Goal: Communication & Community: Answer question/provide support

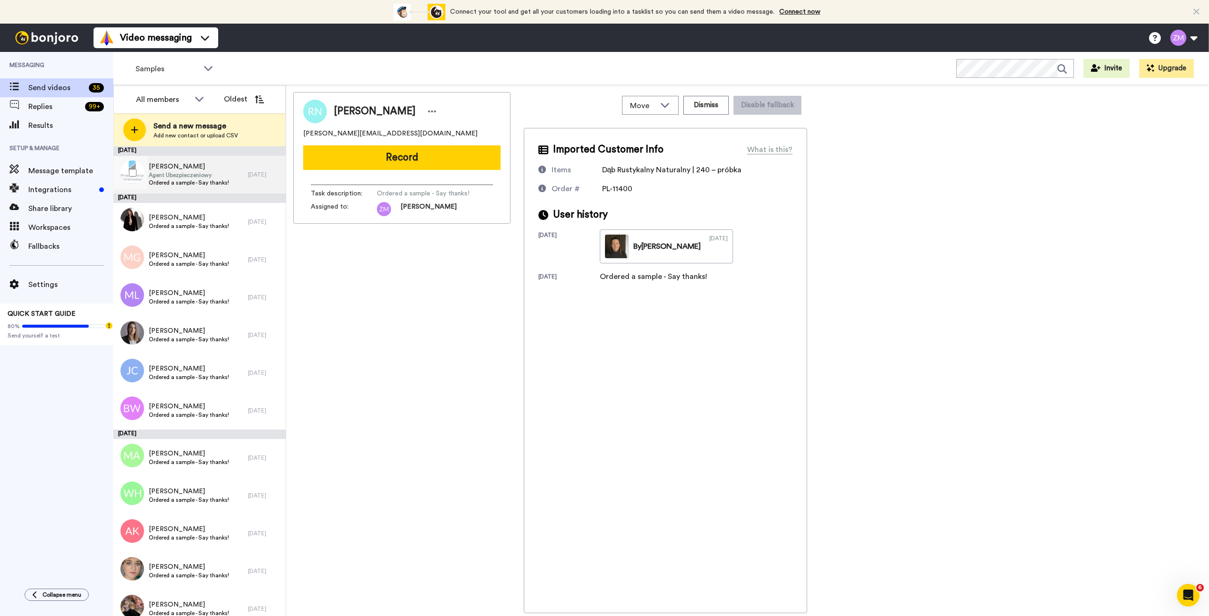
click at [199, 177] on span "Agent Ubezpieczeniowy" at bounding box center [189, 175] width 80 height 8
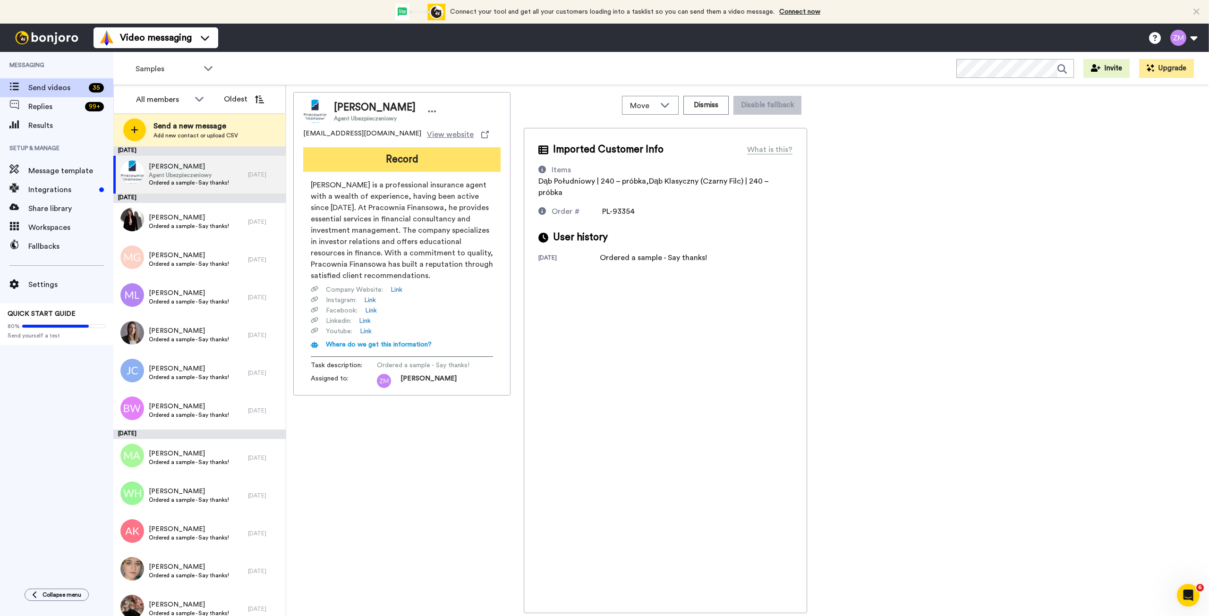
click at [415, 161] on button "Record" at bounding box center [401, 159] width 197 height 25
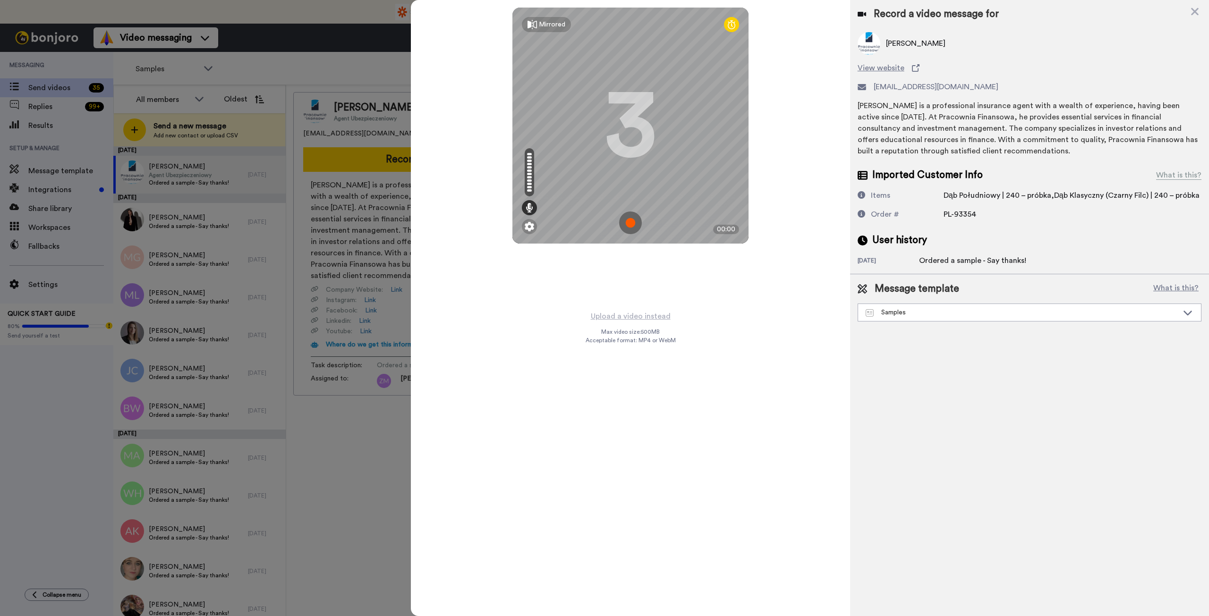
click at [631, 218] on img at bounding box center [630, 223] width 23 height 23
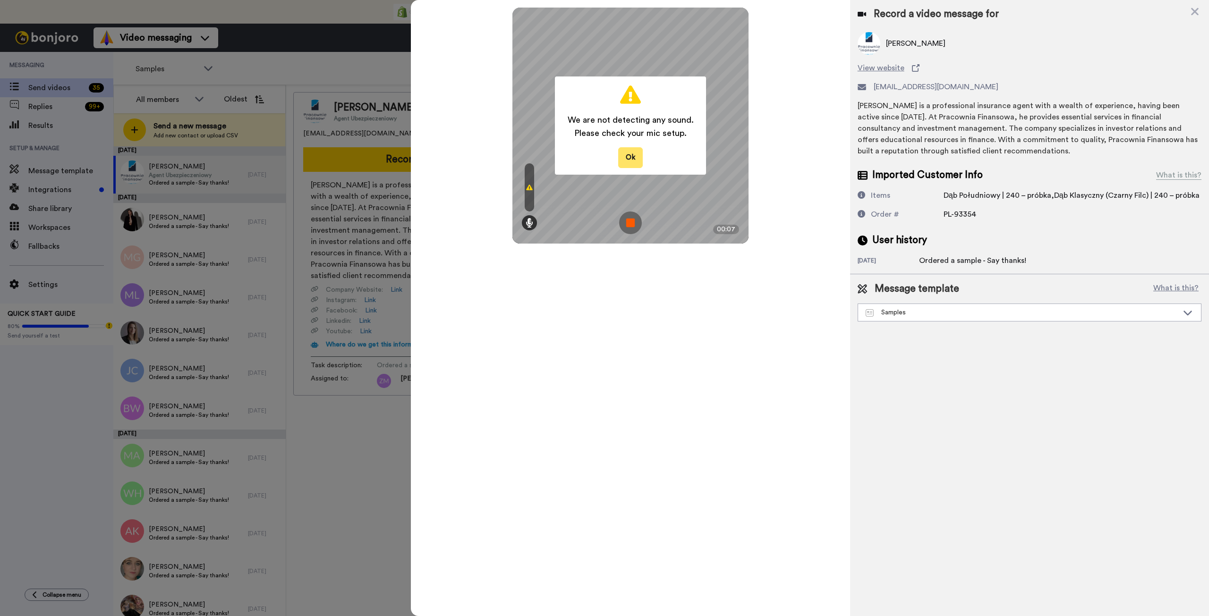
click at [630, 157] on button "Ok" at bounding box center [630, 157] width 25 height 20
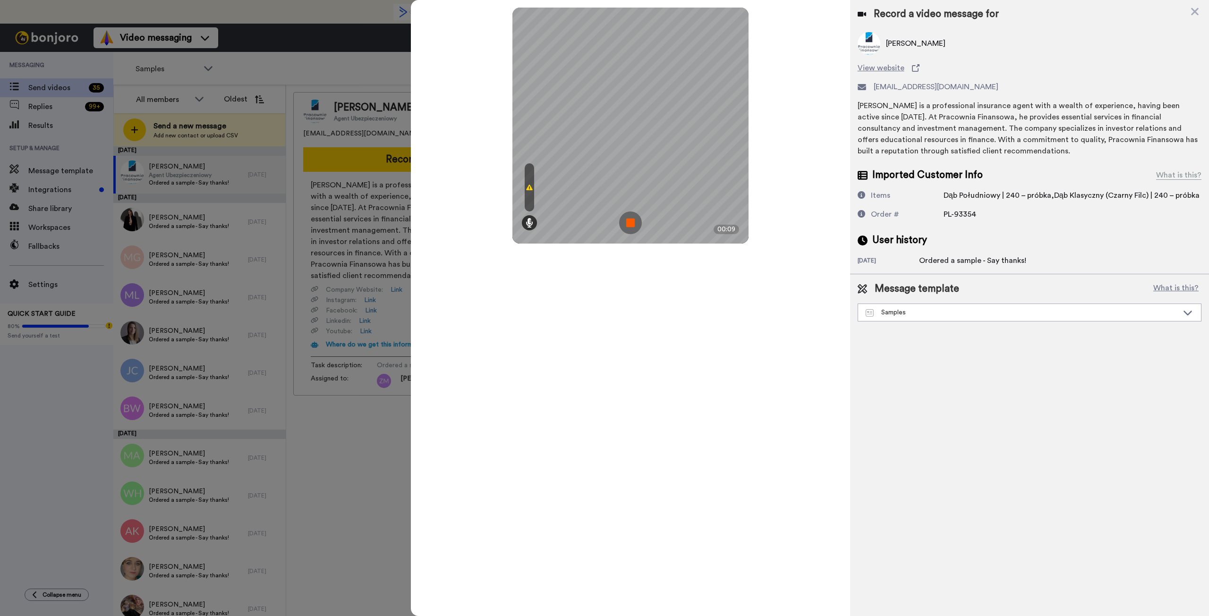
click at [628, 222] on img at bounding box center [630, 223] width 23 height 23
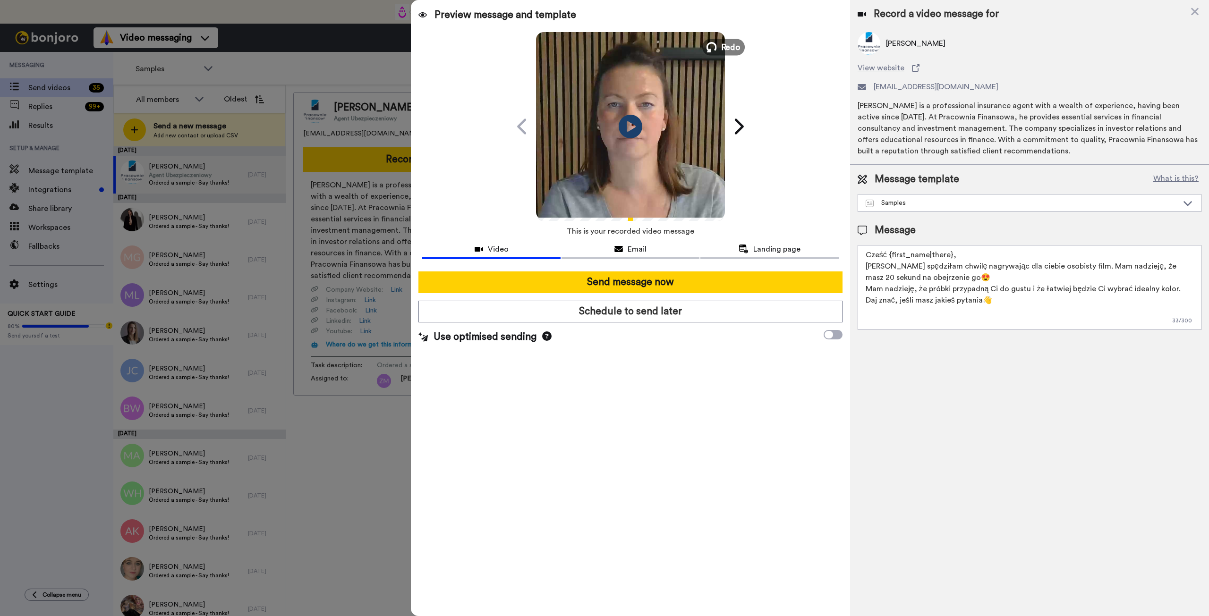
click at [723, 46] on span "Redo" at bounding box center [731, 47] width 20 height 12
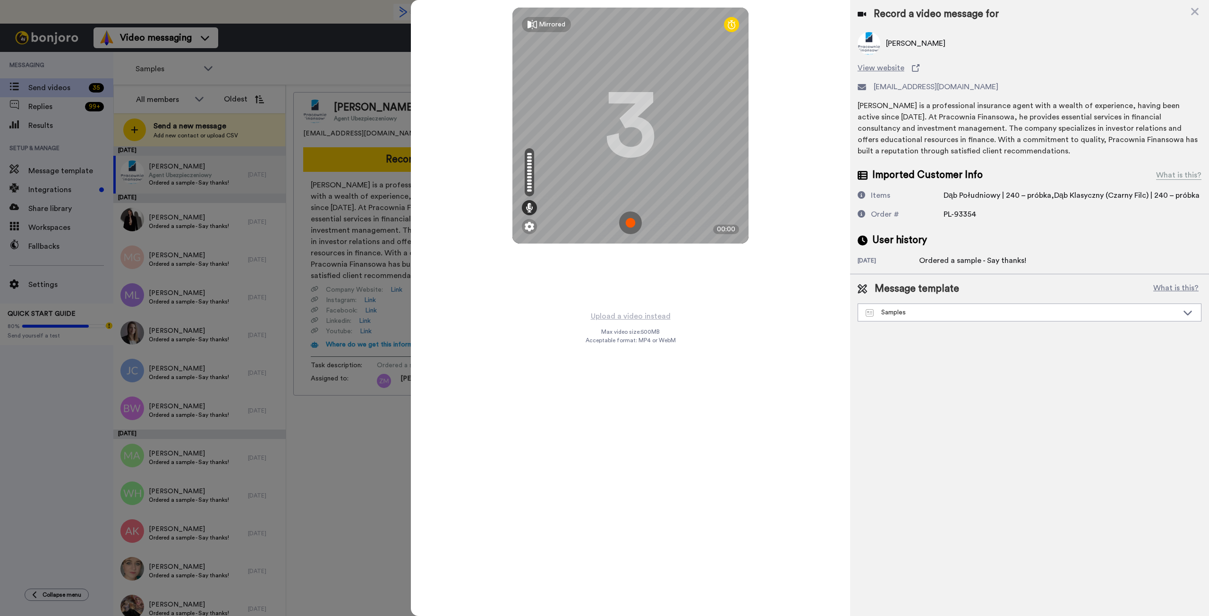
click at [628, 220] on img at bounding box center [630, 223] width 23 height 23
click at [631, 219] on img at bounding box center [630, 223] width 23 height 23
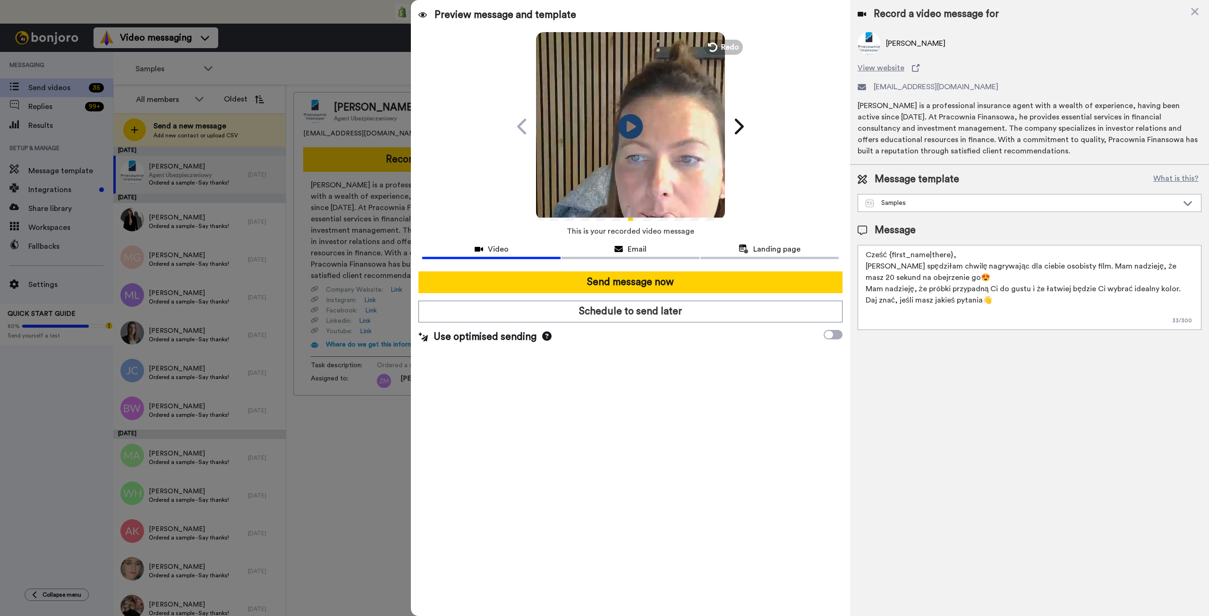
click at [627, 122] on icon "Play/Pause" at bounding box center [630, 126] width 25 height 45
click at [712, 51] on icon at bounding box center [711, 47] width 10 height 10
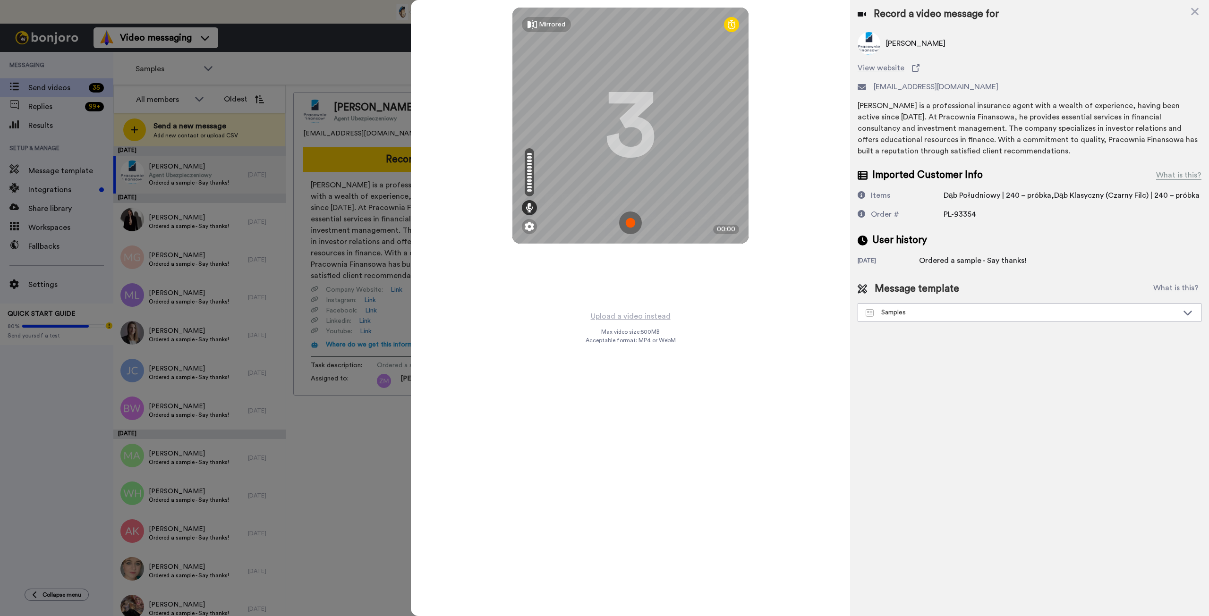
click at [630, 220] on img at bounding box center [630, 223] width 23 height 23
click at [626, 220] on img at bounding box center [630, 223] width 23 height 23
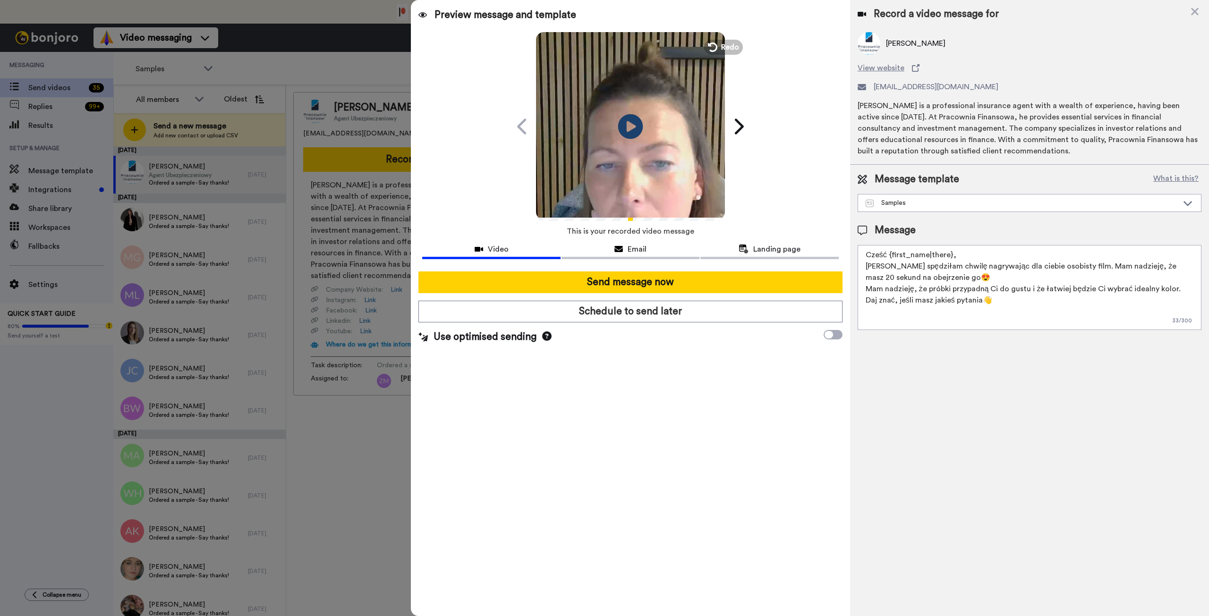
click at [635, 119] on icon at bounding box center [630, 126] width 25 height 25
click at [718, 44] on button "Redo" at bounding box center [723, 47] width 42 height 17
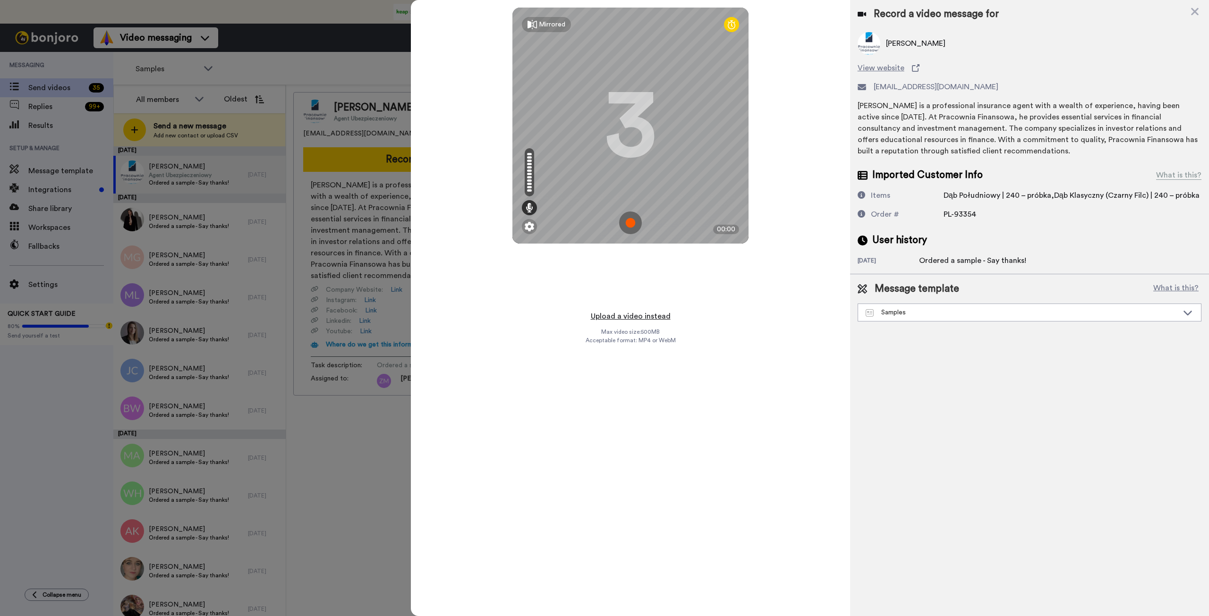
click at [627, 318] on button "Upload a video instead" at bounding box center [630, 316] width 85 height 12
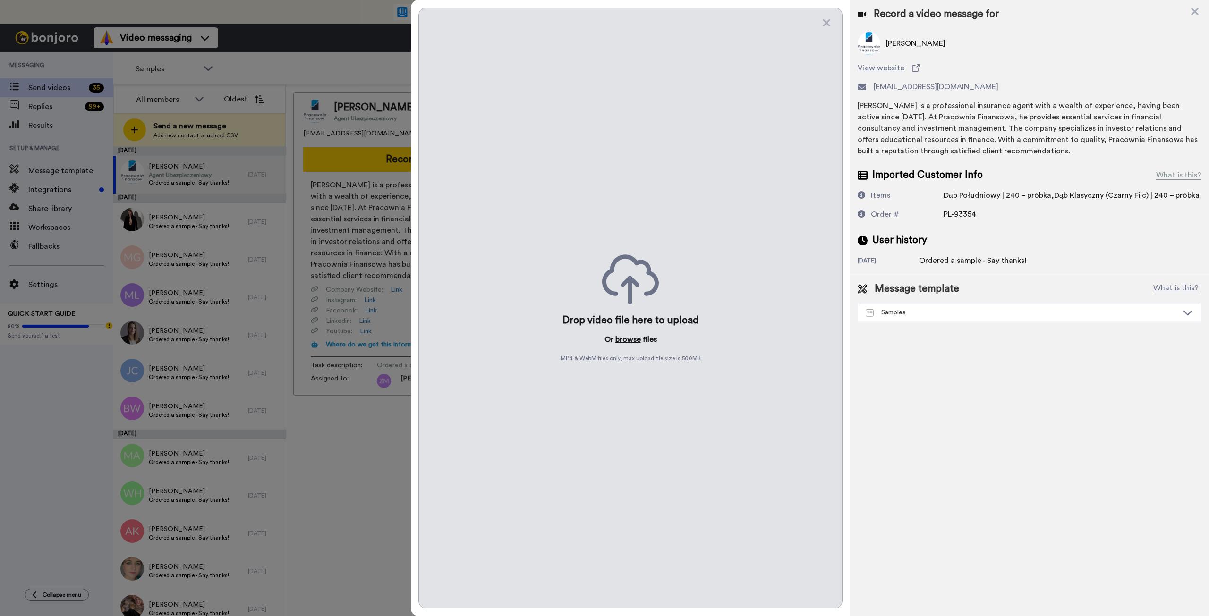
click at [633, 339] on button "browse" at bounding box center [627, 339] width 25 height 11
click at [626, 339] on button "browse" at bounding box center [627, 339] width 25 height 11
click at [385, 68] on div at bounding box center [604, 308] width 1209 height 616
click at [1195, 9] on icon at bounding box center [1194, 12] width 9 height 12
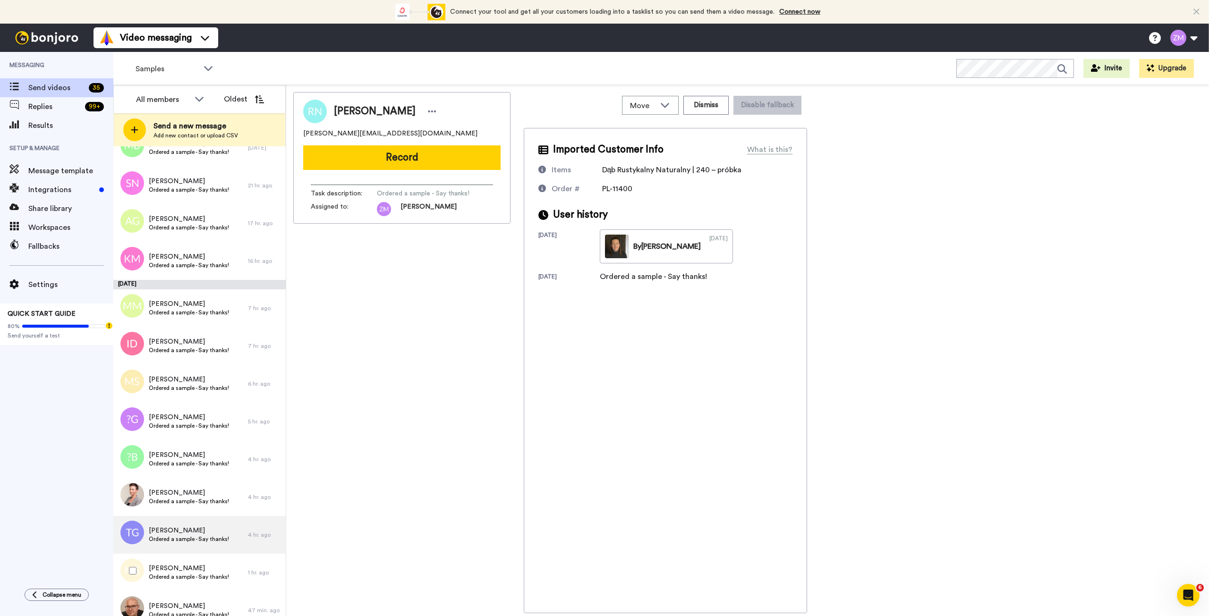
scroll to position [550, 0]
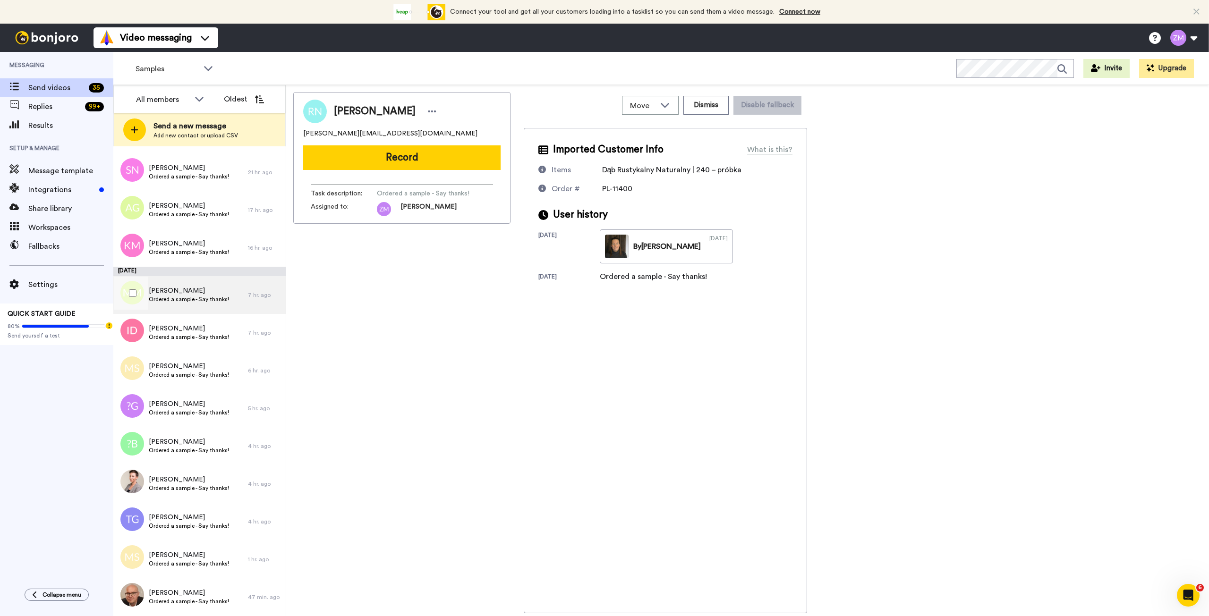
click at [165, 220] on span "[PERSON_NAME]" at bounding box center [189, 290] width 80 height 9
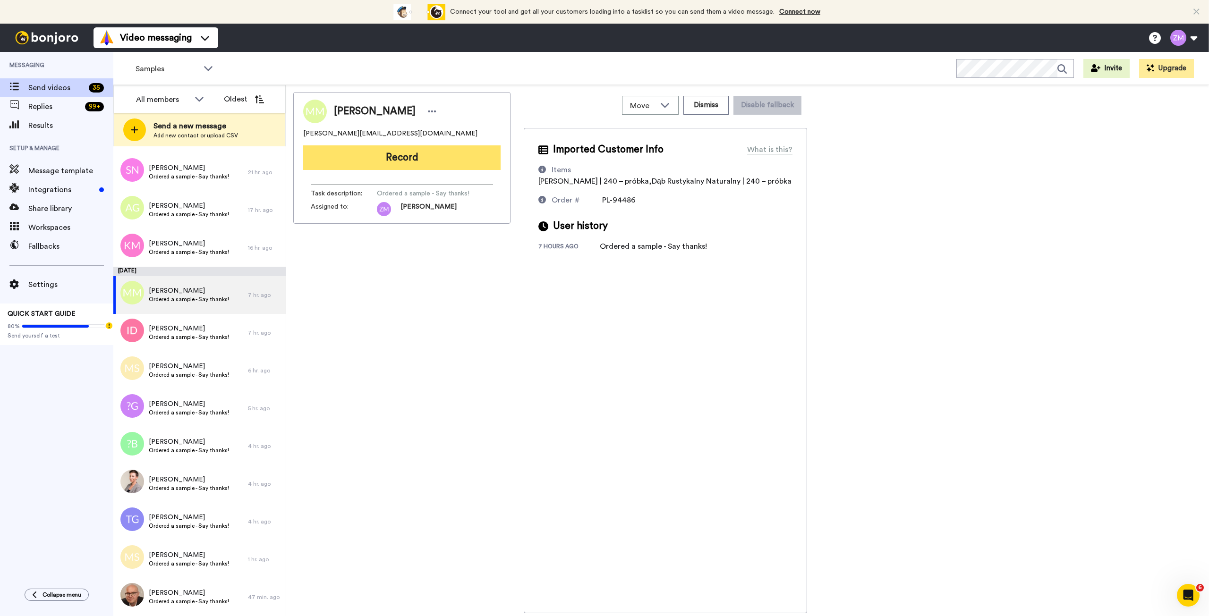
click at [397, 160] on button "Record" at bounding box center [401, 157] width 197 height 25
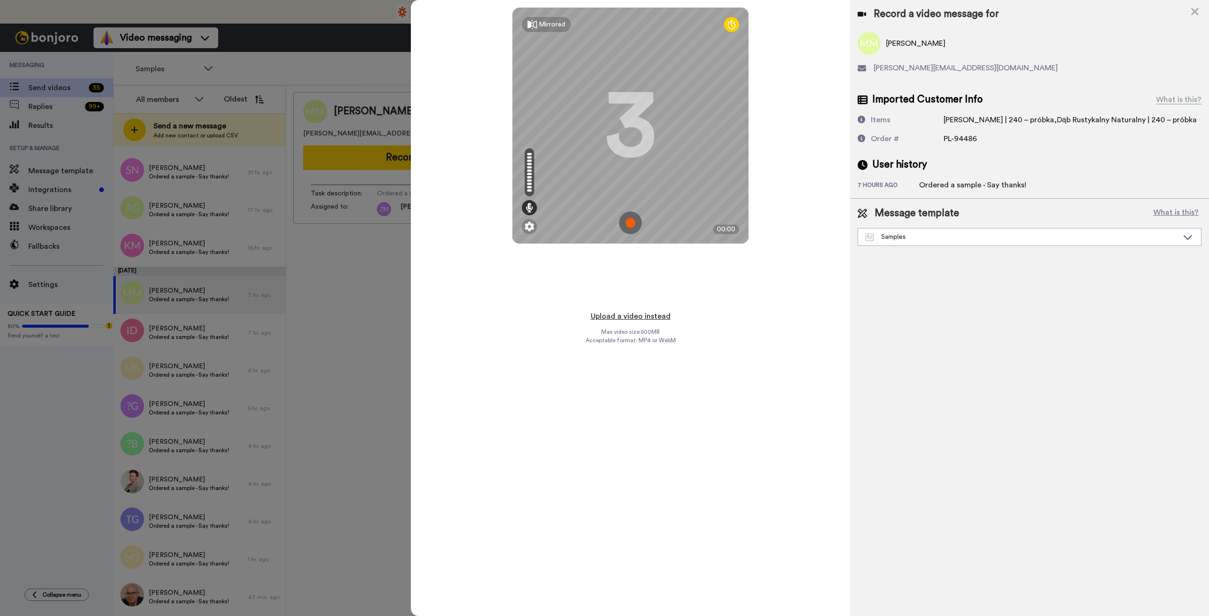
click at [478, 220] on button "Upload a video instead" at bounding box center [630, 316] width 85 height 12
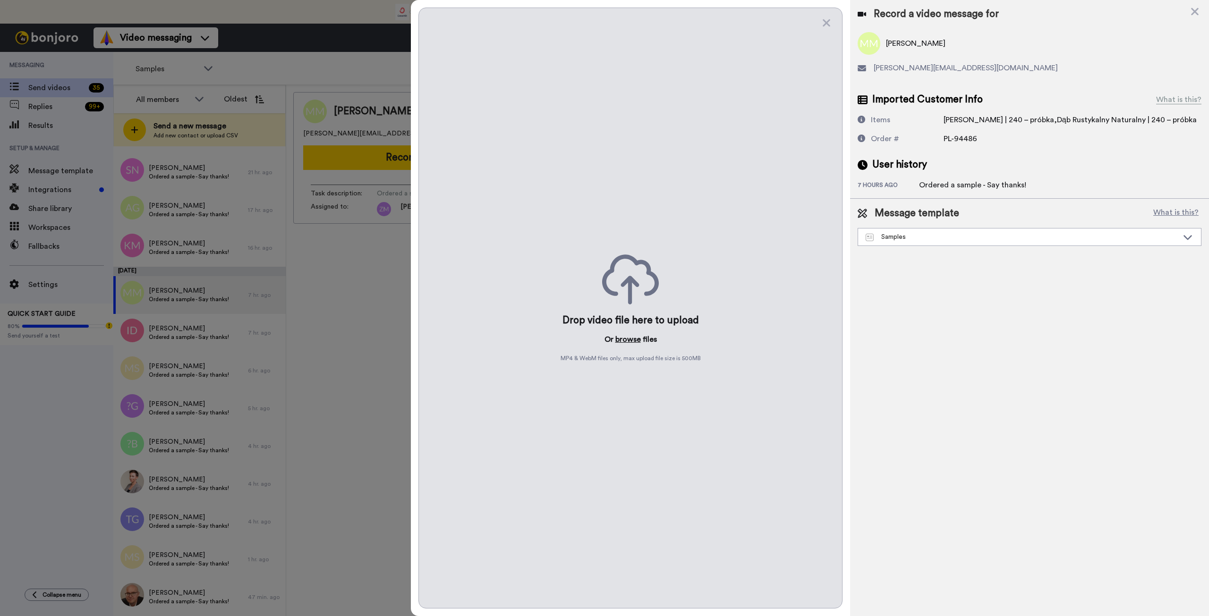
click at [478, 220] on button "browse" at bounding box center [627, 339] width 25 height 11
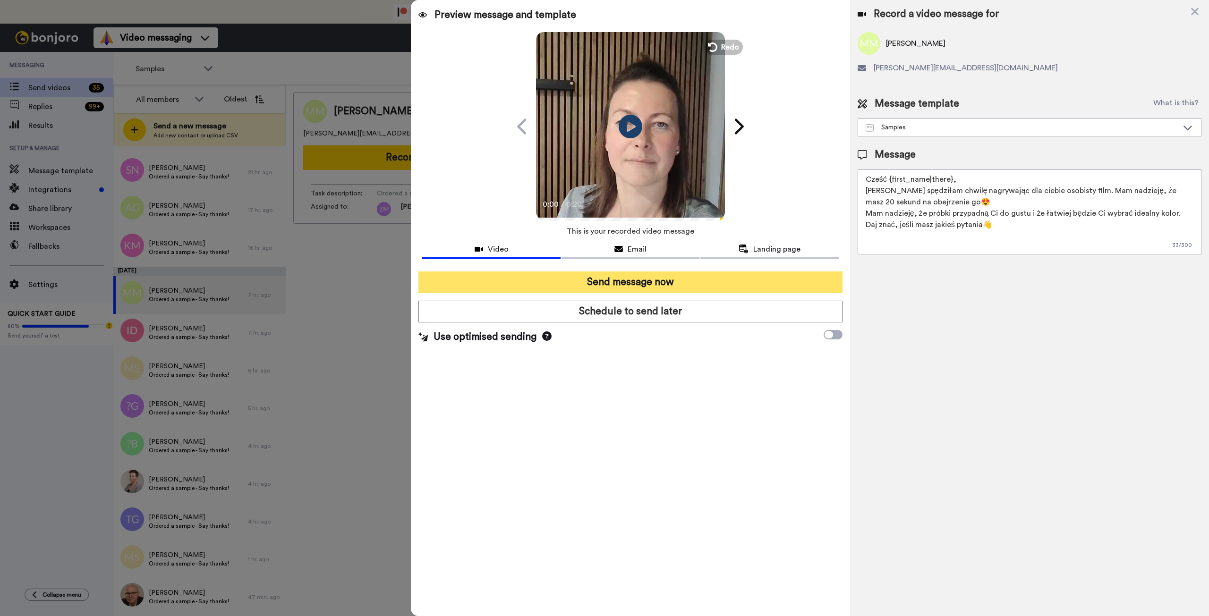
click at [478, 220] on button "Send message now" at bounding box center [629, 282] width 423 height 22
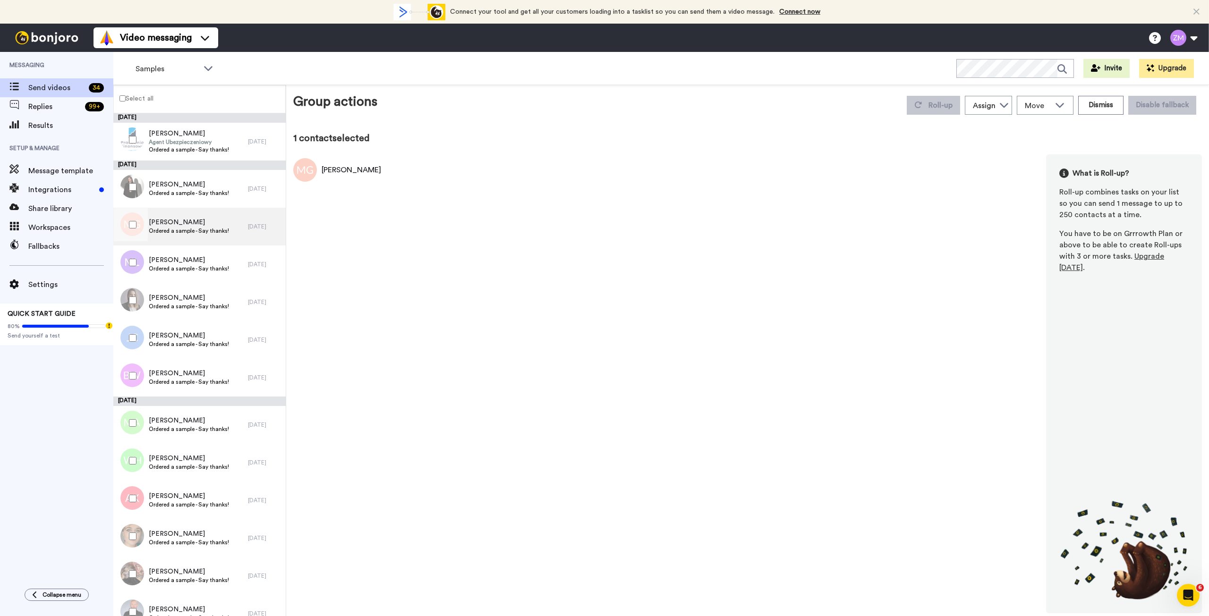
click at [202, 226] on span "[PERSON_NAME]" at bounding box center [189, 222] width 80 height 9
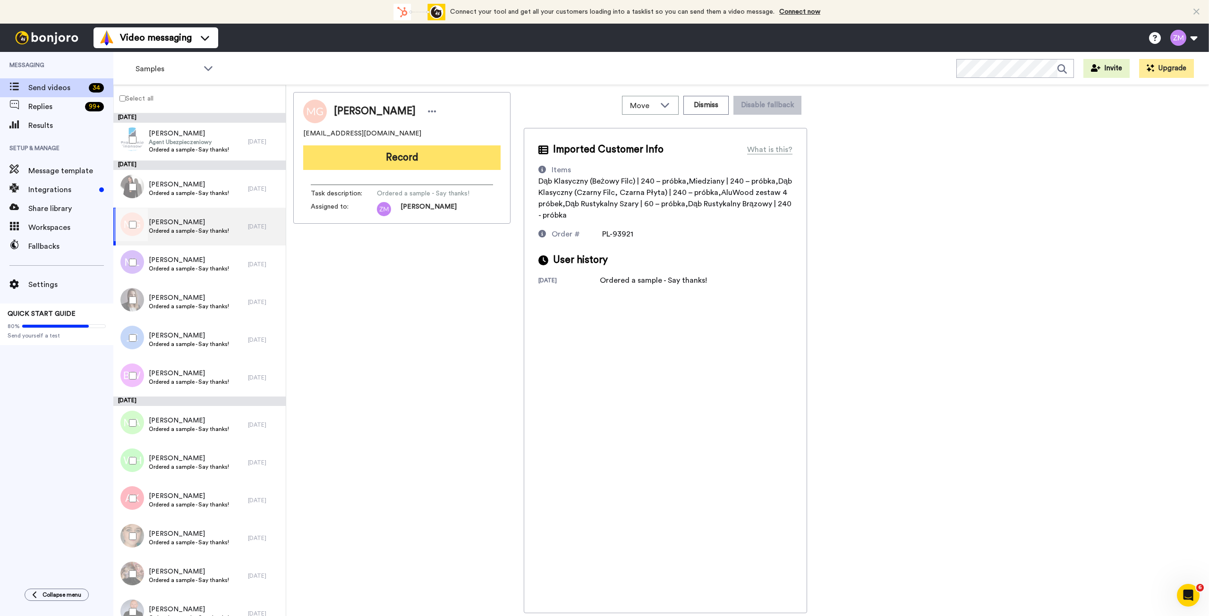
click at [415, 161] on button "Record" at bounding box center [401, 157] width 197 height 25
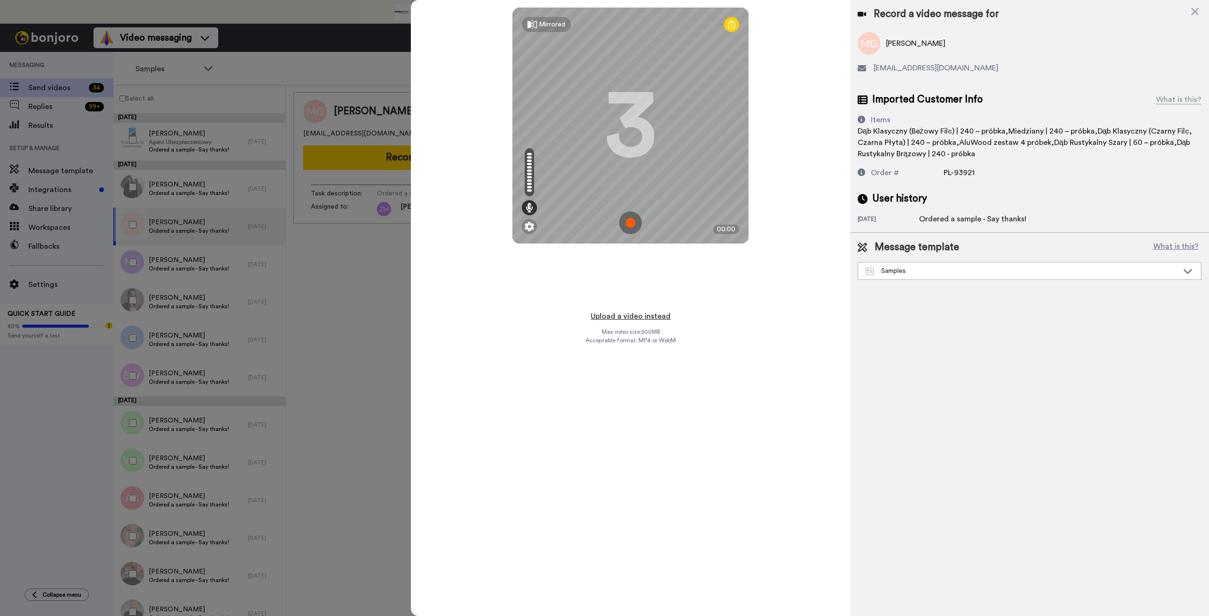
click at [626, 317] on button "Upload a video instead" at bounding box center [630, 316] width 85 height 12
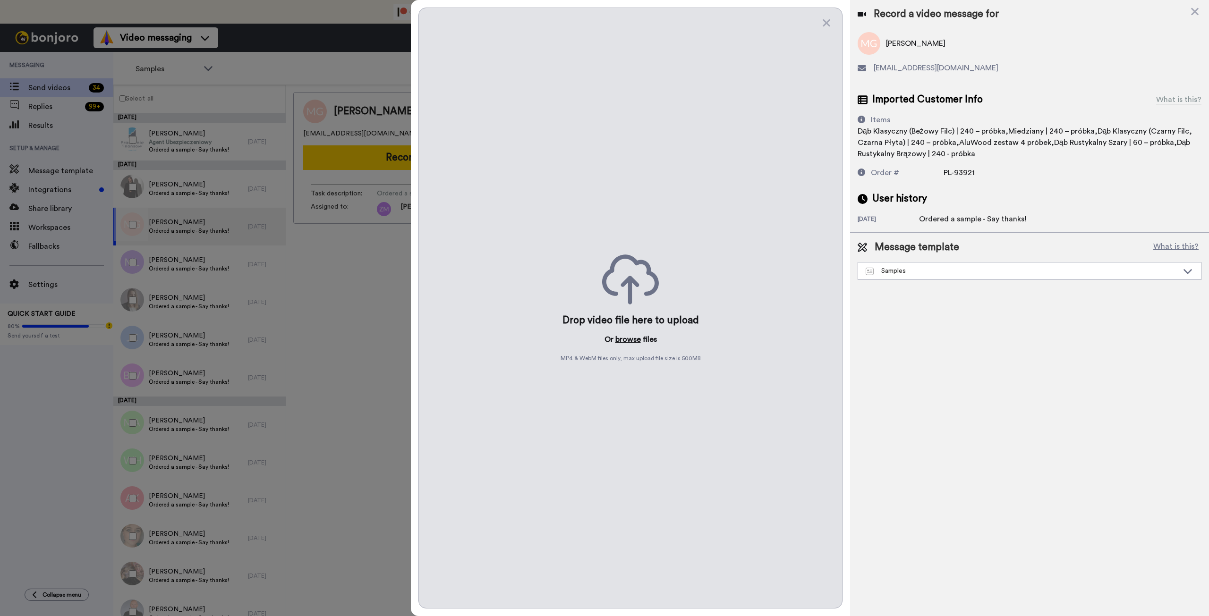
click at [626, 338] on button "browse" at bounding box center [627, 339] width 25 height 11
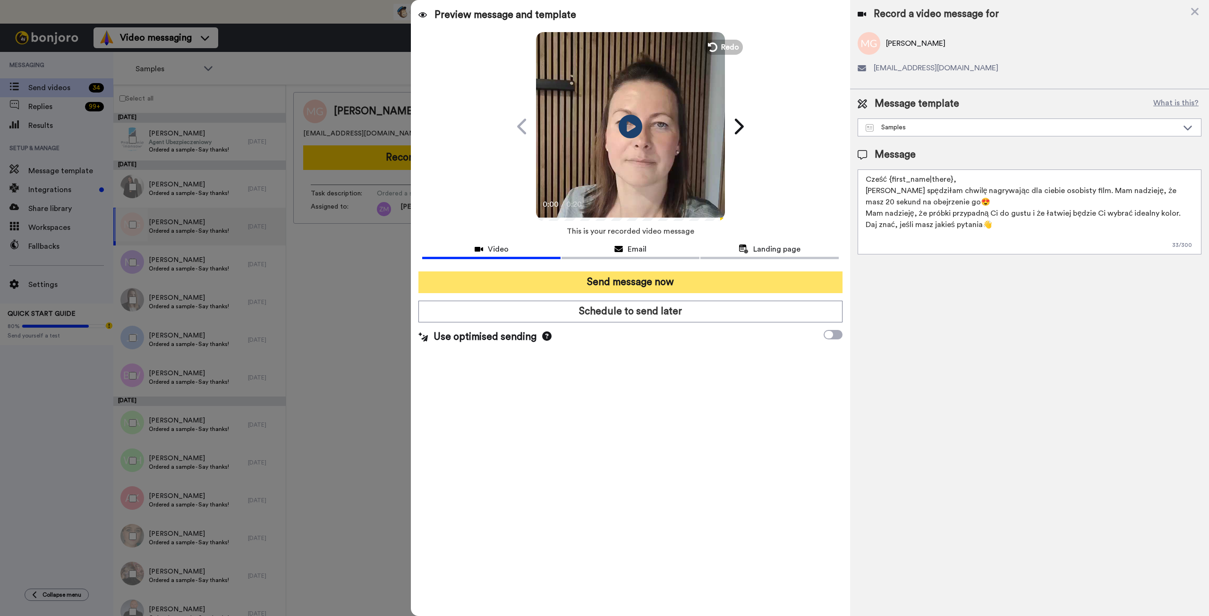
click at [643, 287] on button "Send message now" at bounding box center [629, 282] width 423 height 22
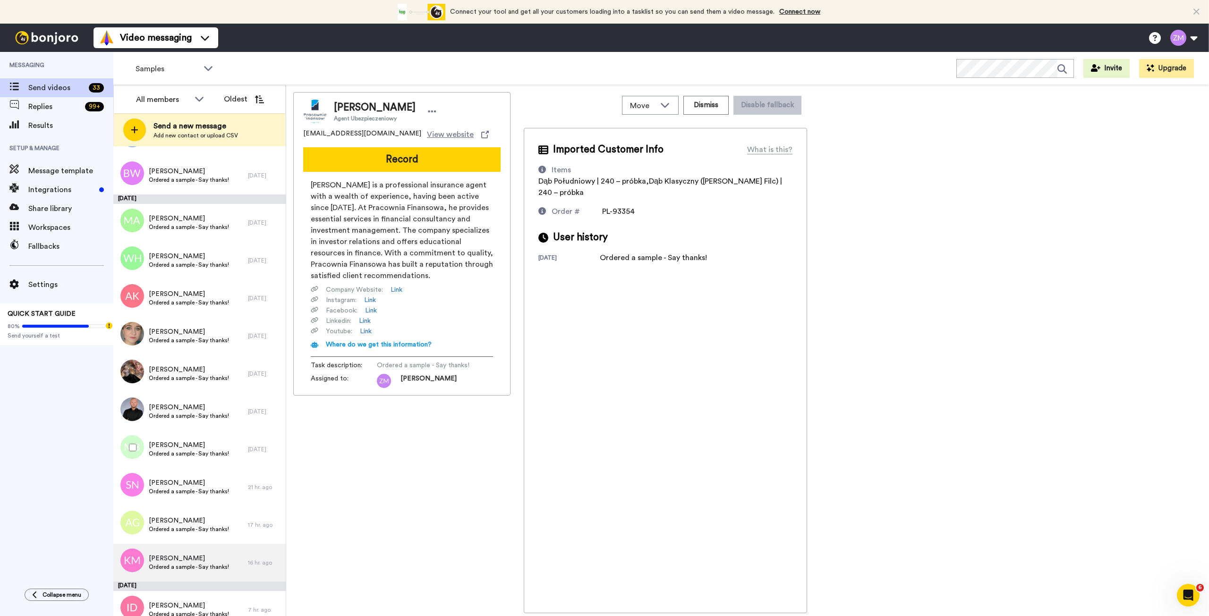
scroll to position [189, 0]
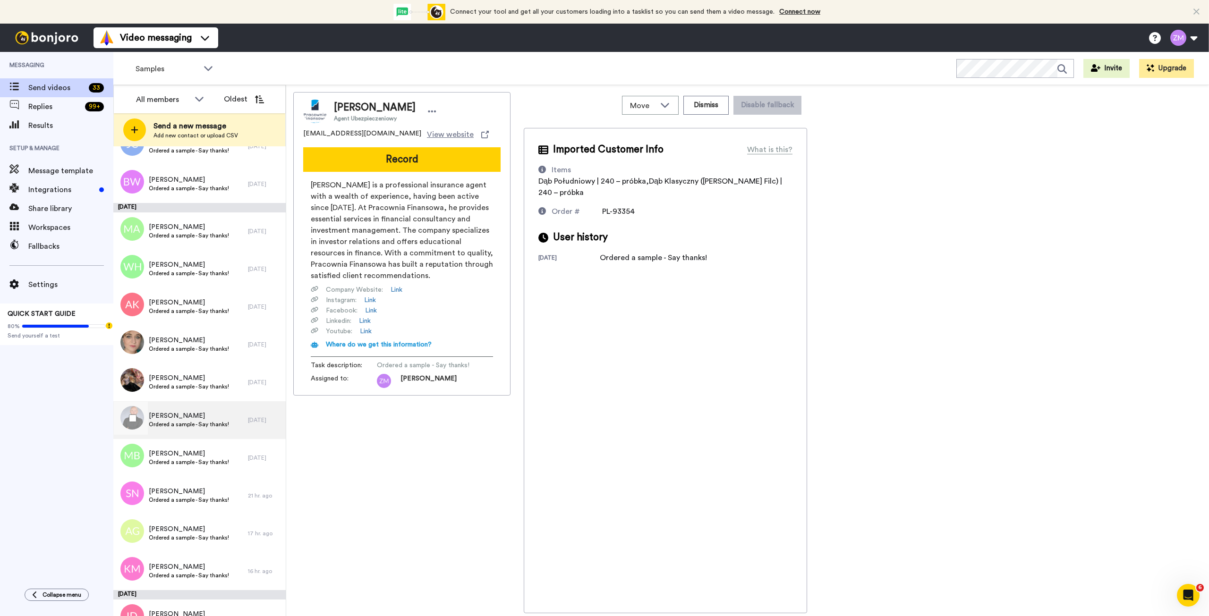
click at [184, 420] on span "[PERSON_NAME]" at bounding box center [189, 415] width 80 height 9
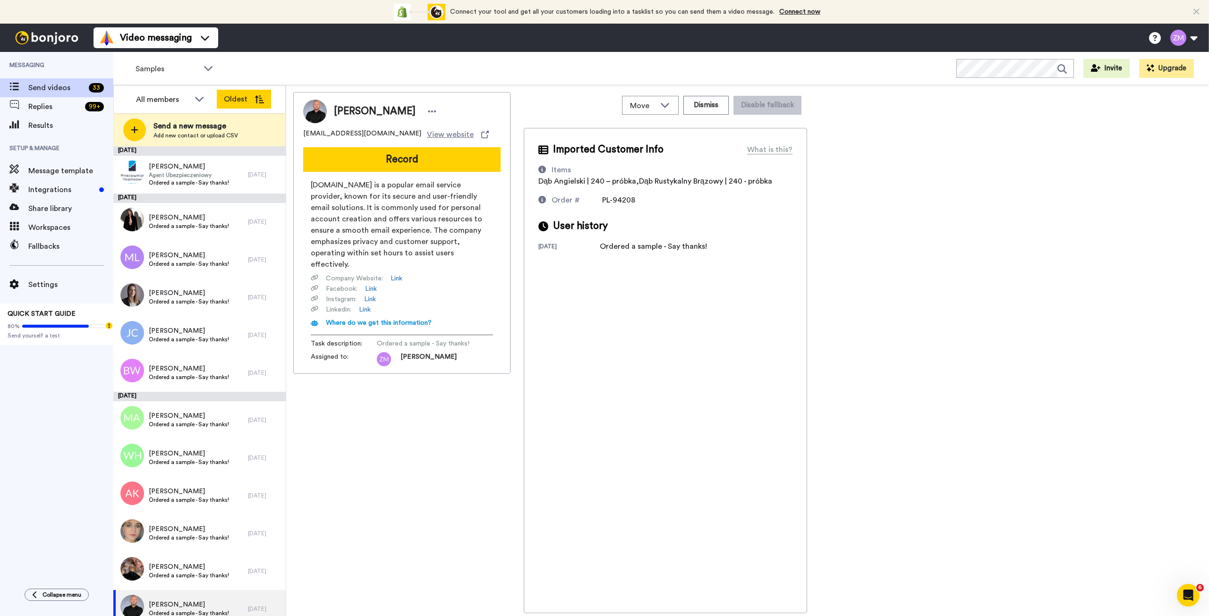
click at [260, 97] on icon at bounding box center [258, 99] width 9 height 8
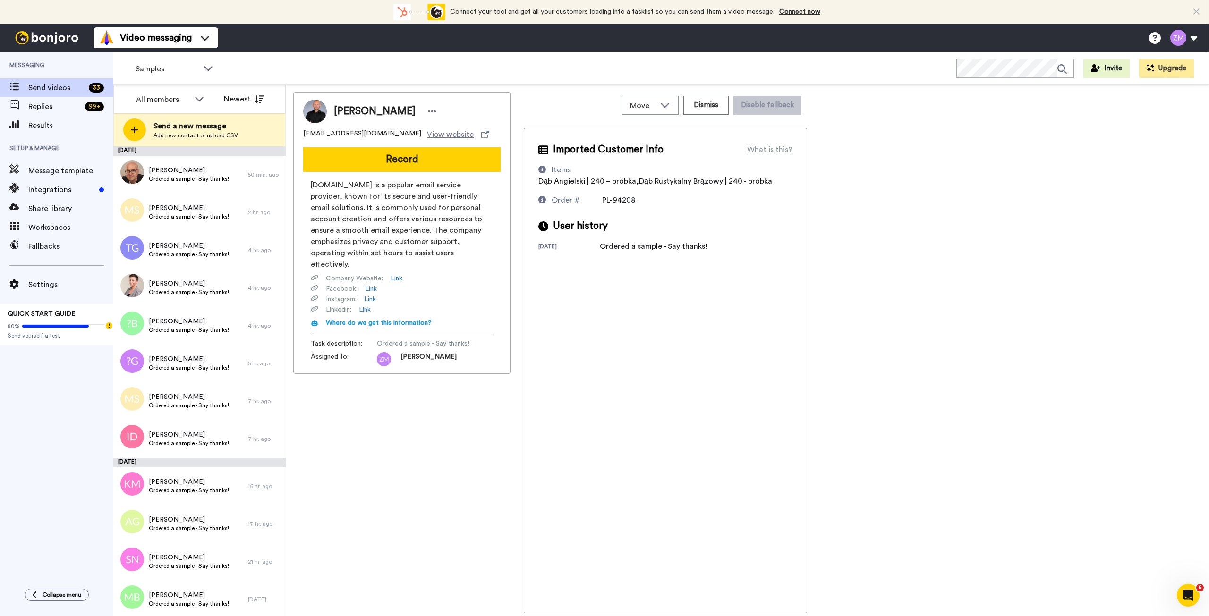
click at [260, 97] on icon at bounding box center [258, 99] width 9 height 8
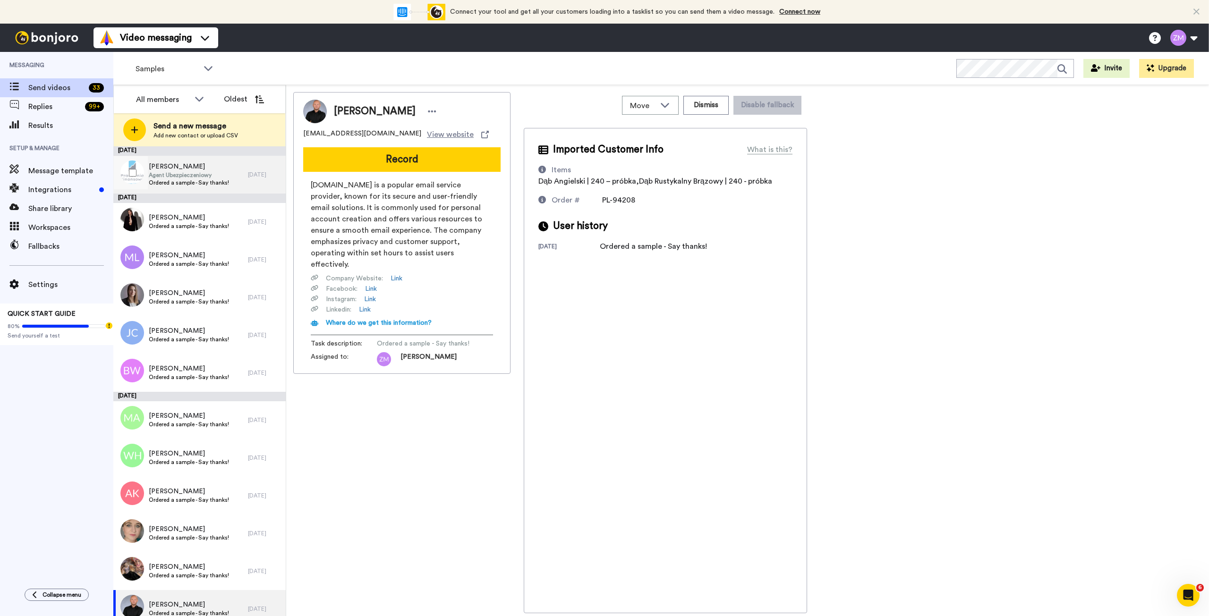
click at [226, 171] on span "Agent Ubezpieczeniowy" at bounding box center [189, 175] width 80 height 8
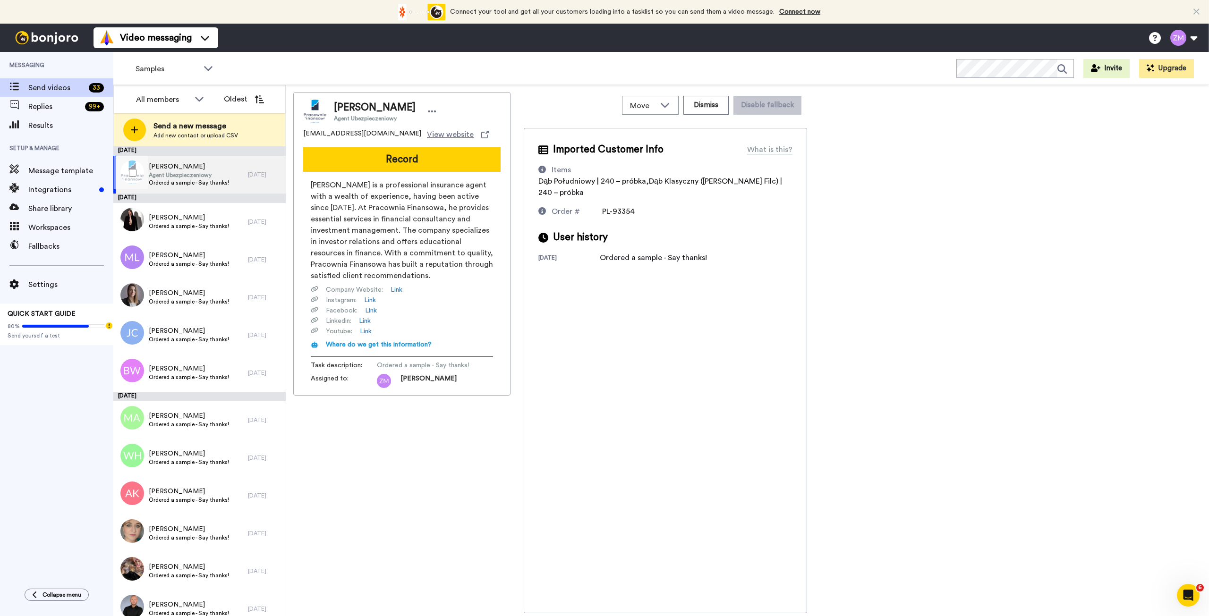
drag, startPoint x: 189, startPoint y: 174, endPoint x: 200, endPoint y: 177, distance: 10.8
click at [189, 174] on span "Agent Ubezpieczeniowy" at bounding box center [189, 175] width 80 height 8
click at [424, 157] on button "Record" at bounding box center [401, 159] width 197 height 25
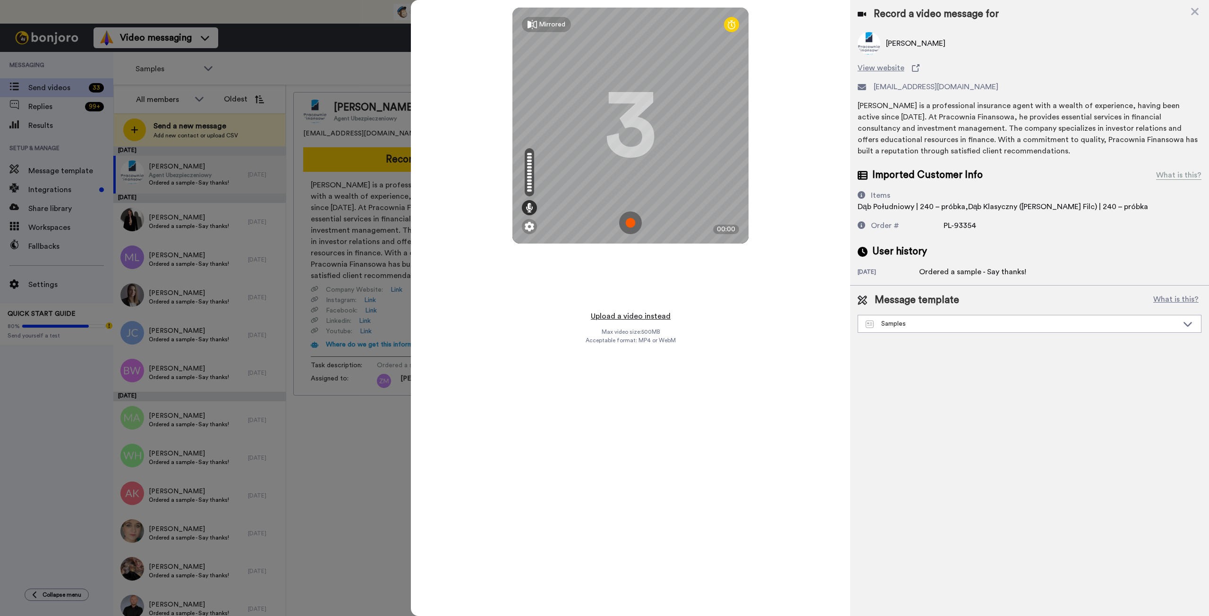
click at [630, 317] on button "Upload a video instead" at bounding box center [630, 316] width 85 height 12
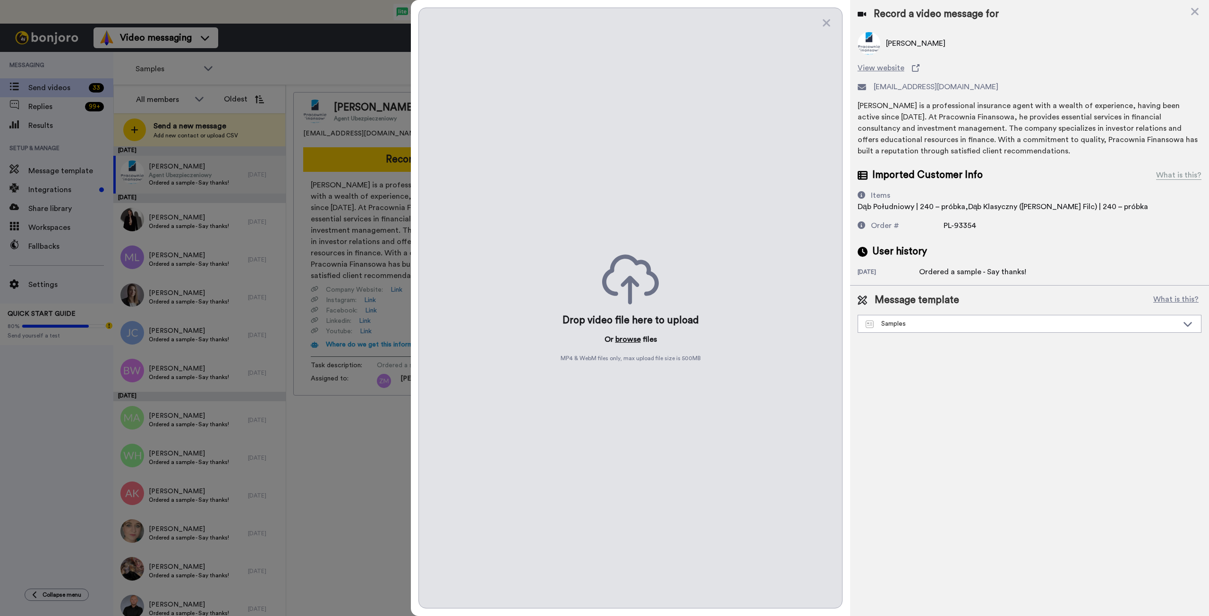
click at [625, 338] on button "browse" at bounding box center [627, 339] width 25 height 11
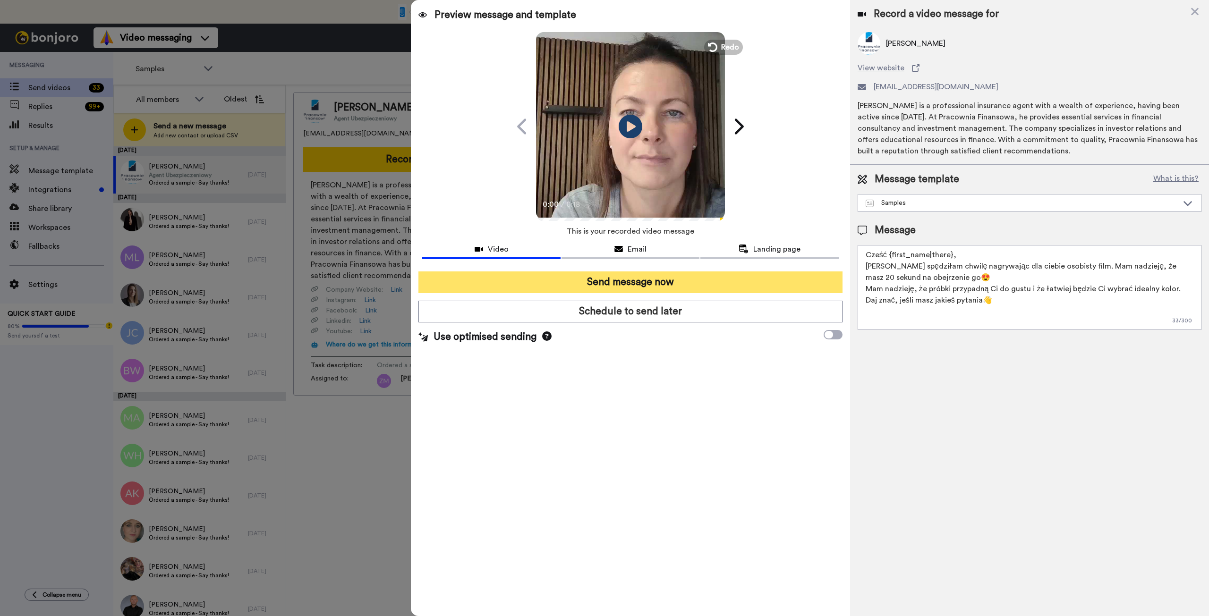
click at [674, 284] on button "Send message now" at bounding box center [629, 282] width 423 height 22
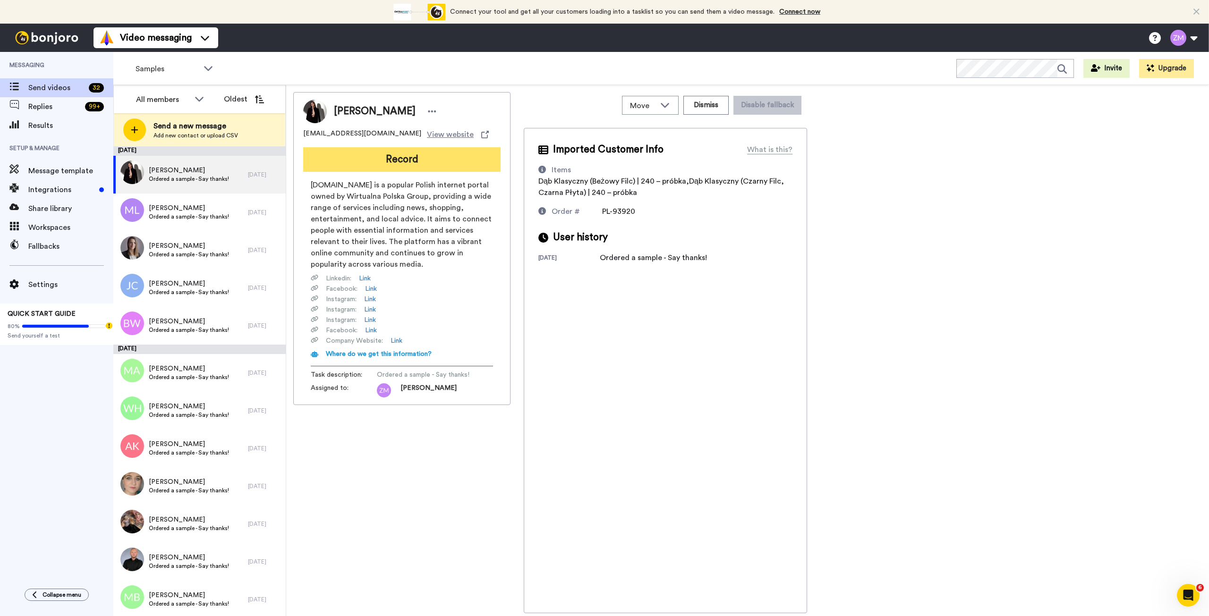
click at [411, 158] on button "Record" at bounding box center [401, 159] width 197 height 25
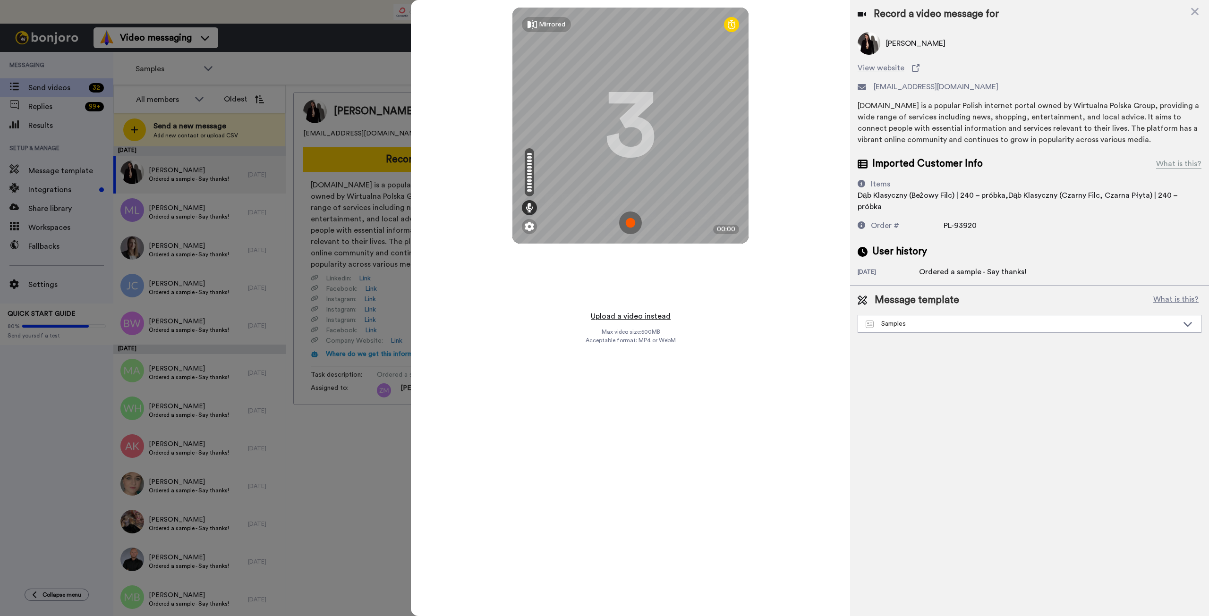
click at [623, 319] on button "Upload a video instead" at bounding box center [630, 316] width 85 height 12
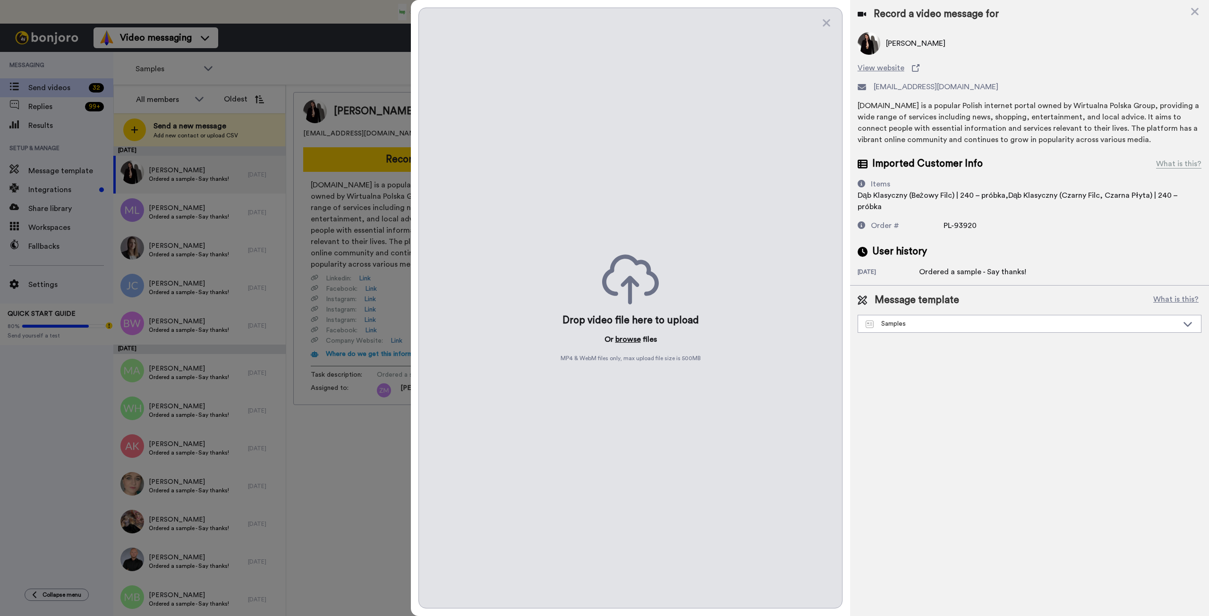
click at [629, 339] on button "browse" at bounding box center [627, 339] width 25 height 11
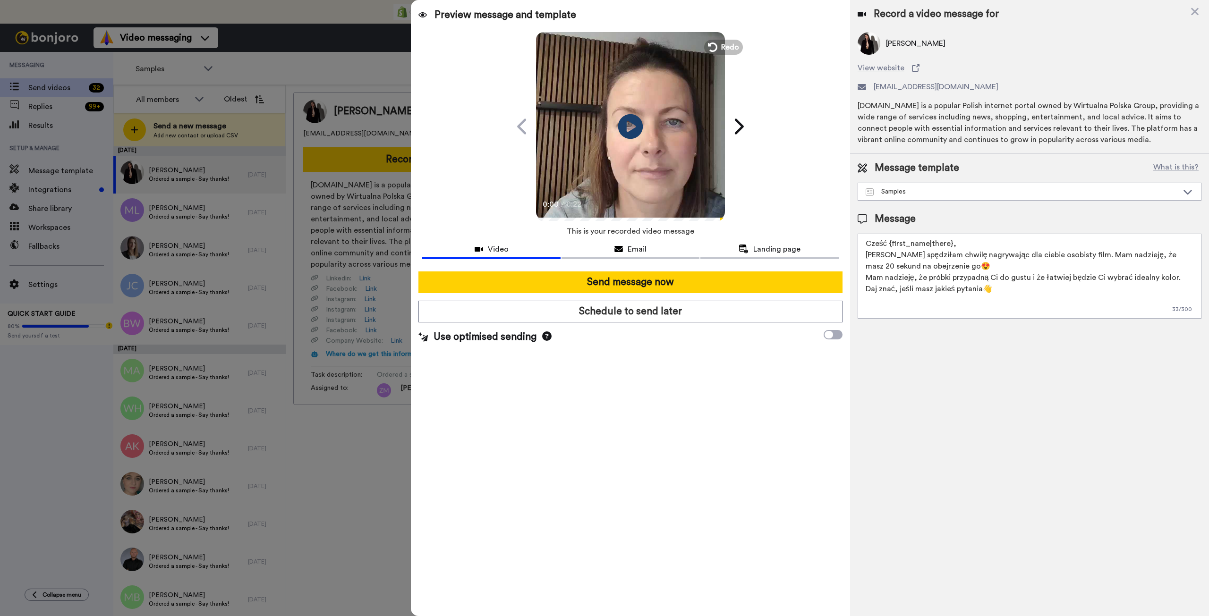
click at [631, 121] on icon at bounding box center [630, 126] width 25 height 25
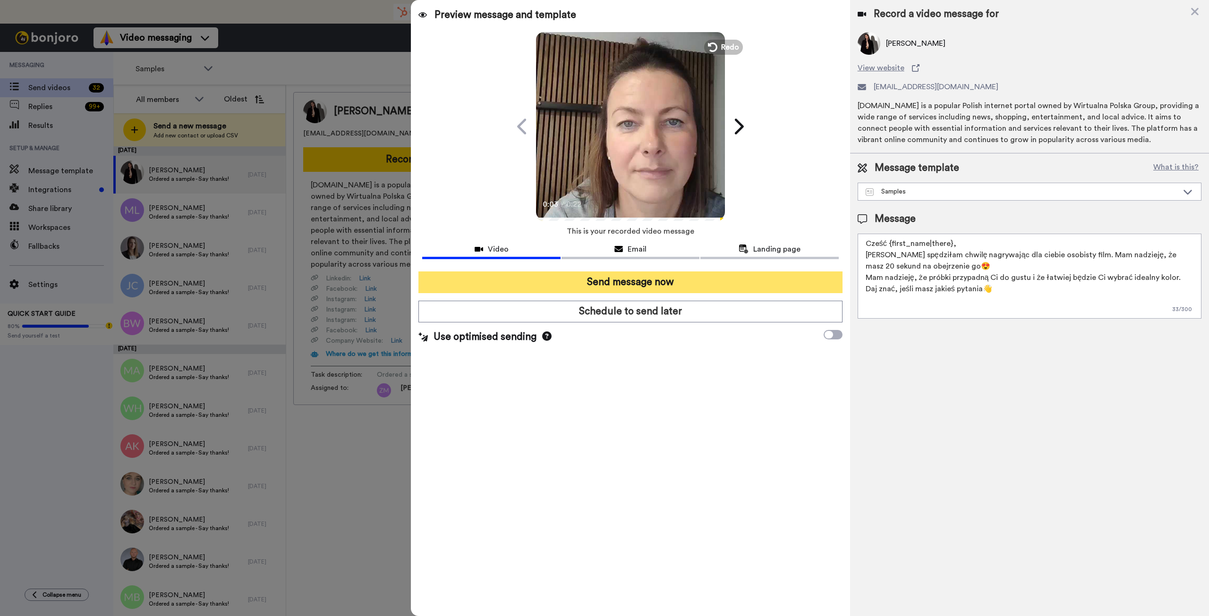
click at [650, 281] on button "Send message now" at bounding box center [629, 282] width 423 height 22
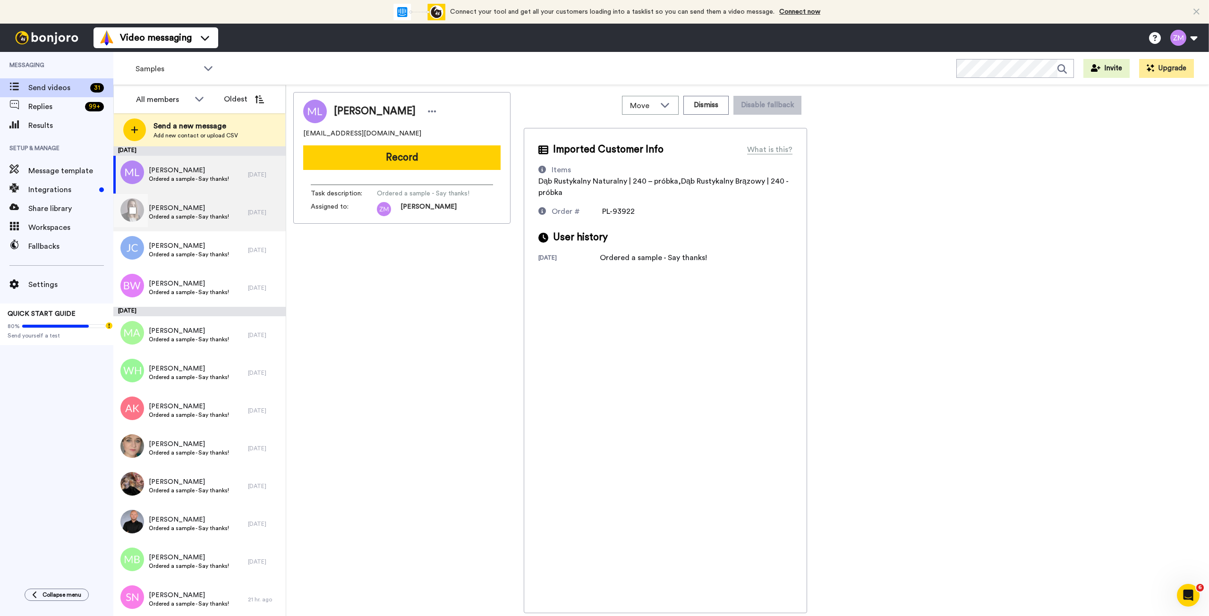
click at [165, 212] on span "Agnieszka Leszczuk" at bounding box center [189, 207] width 80 height 9
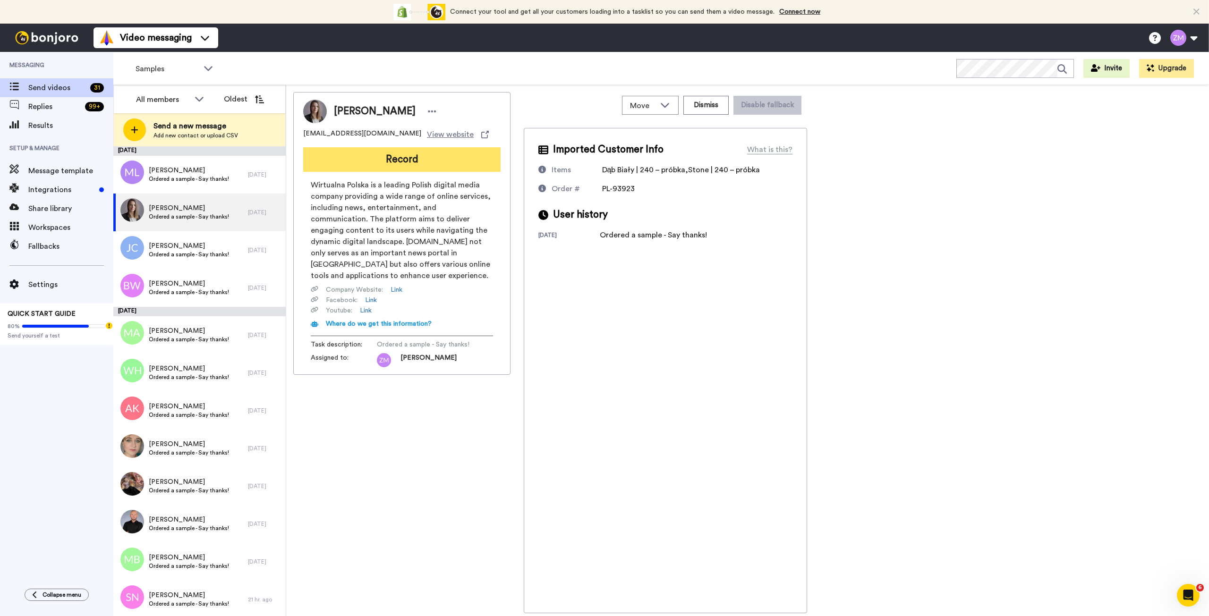
click at [395, 164] on button "Record" at bounding box center [401, 159] width 197 height 25
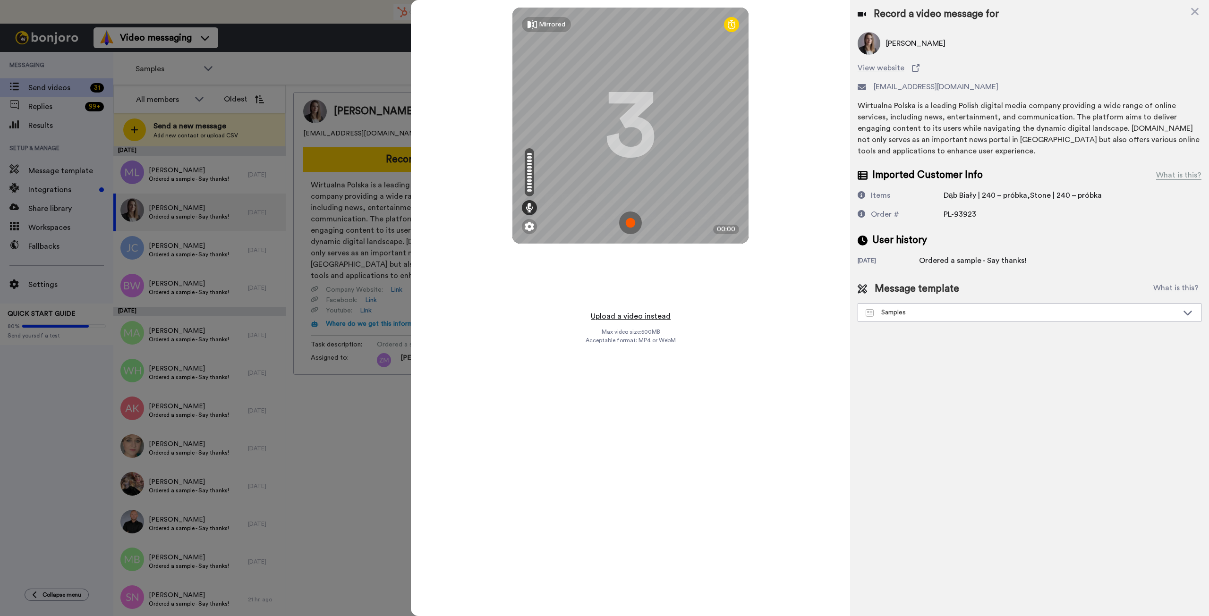
click at [633, 317] on button "Upload a video instead" at bounding box center [630, 316] width 85 height 12
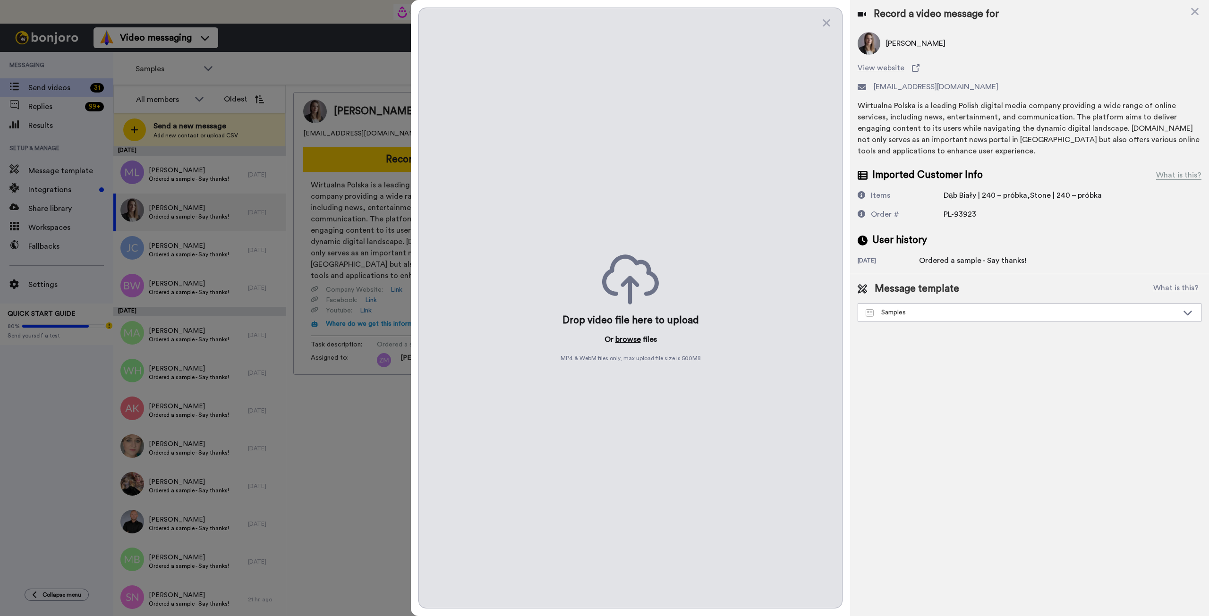
click at [631, 338] on button "browse" at bounding box center [627, 339] width 25 height 11
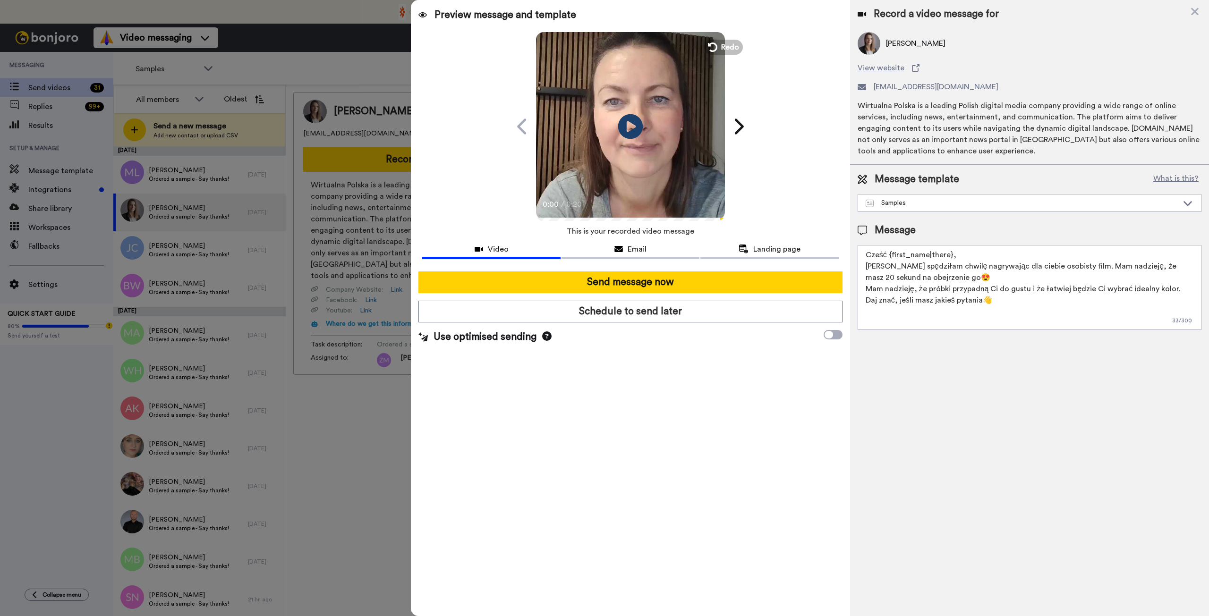
click at [628, 125] on icon "Play/Pause" at bounding box center [630, 126] width 25 height 45
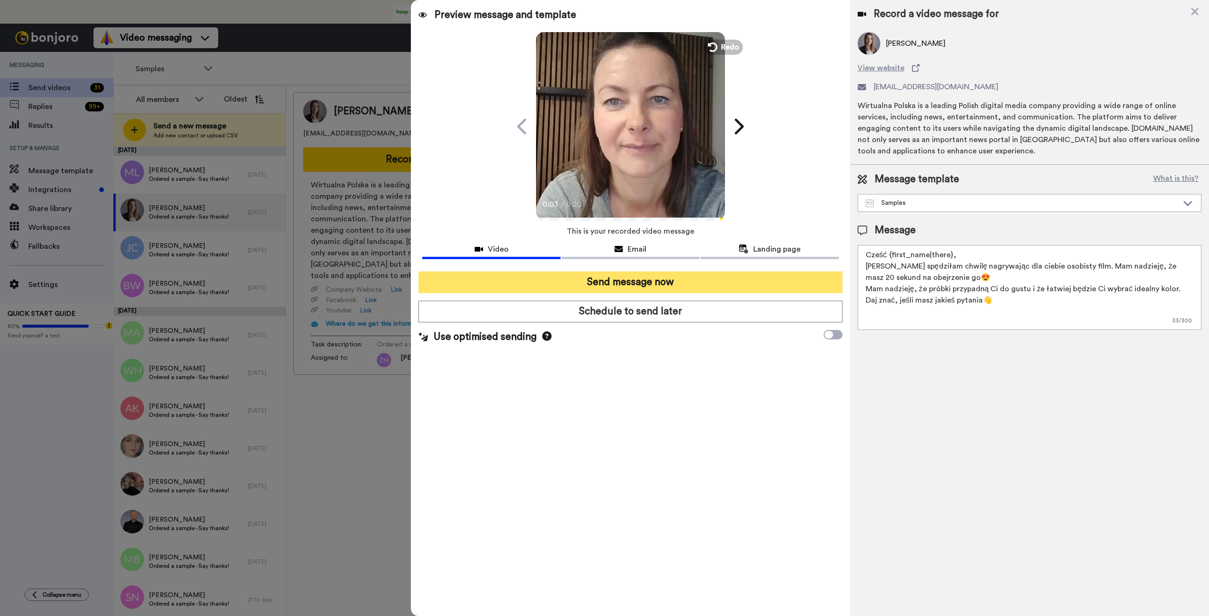
click at [654, 282] on button "Send message now" at bounding box center [629, 282] width 423 height 22
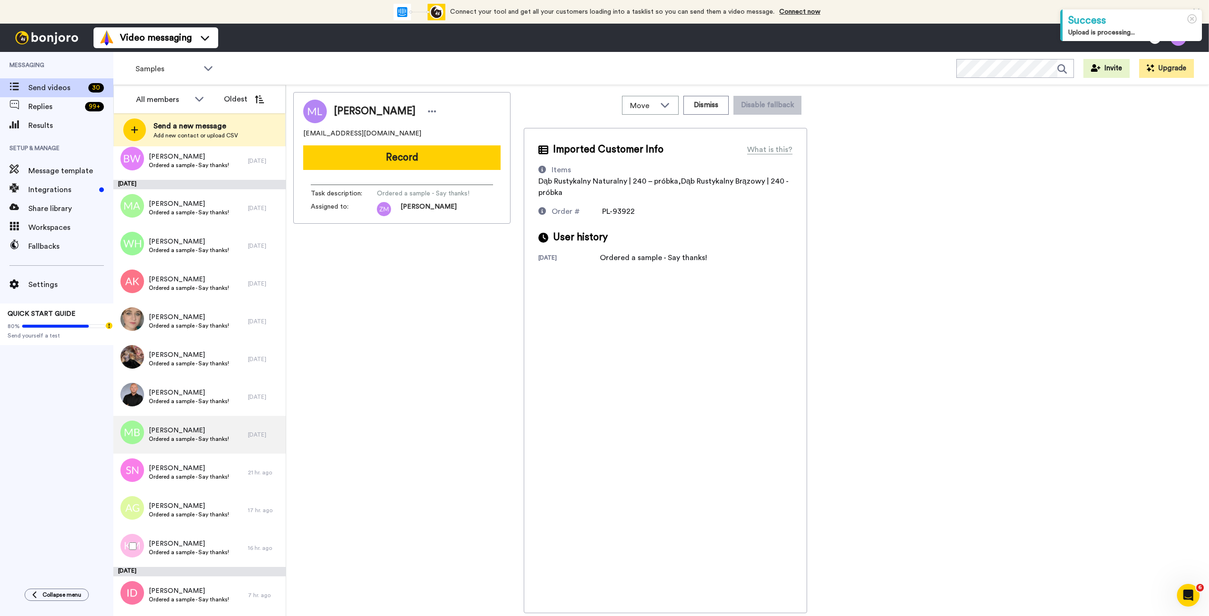
scroll to position [94, 0]
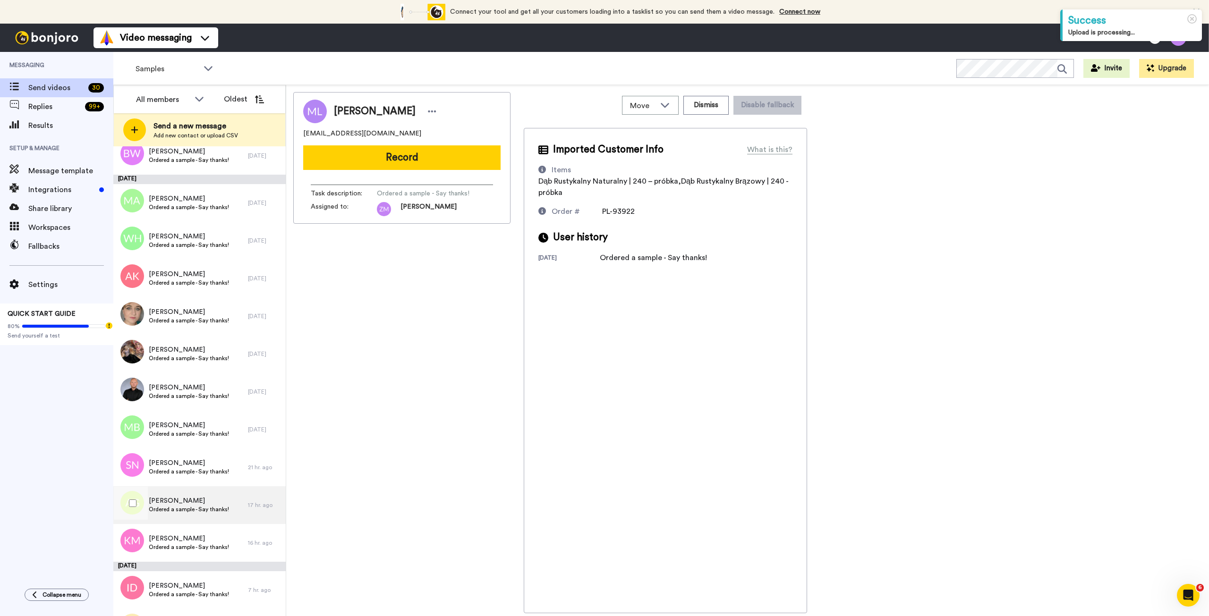
click at [172, 505] on span "[PERSON_NAME]" at bounding box center [189, 500] width 80 height 9
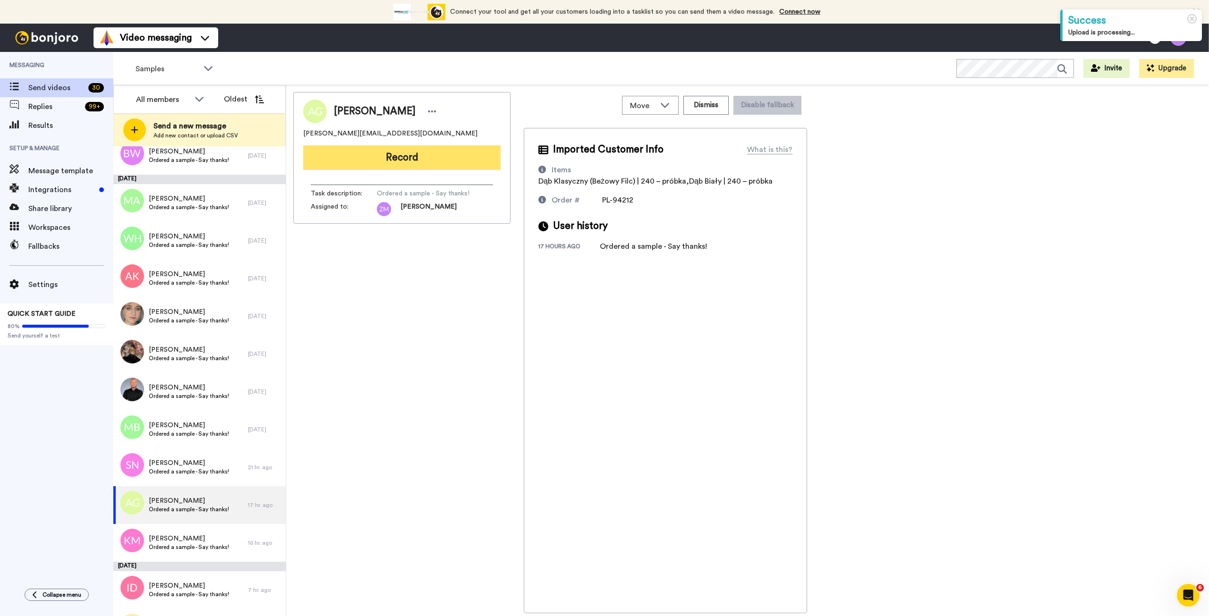
click at [400, 157] on button "Record" at bounding box center [401, 157] width 197 height 25
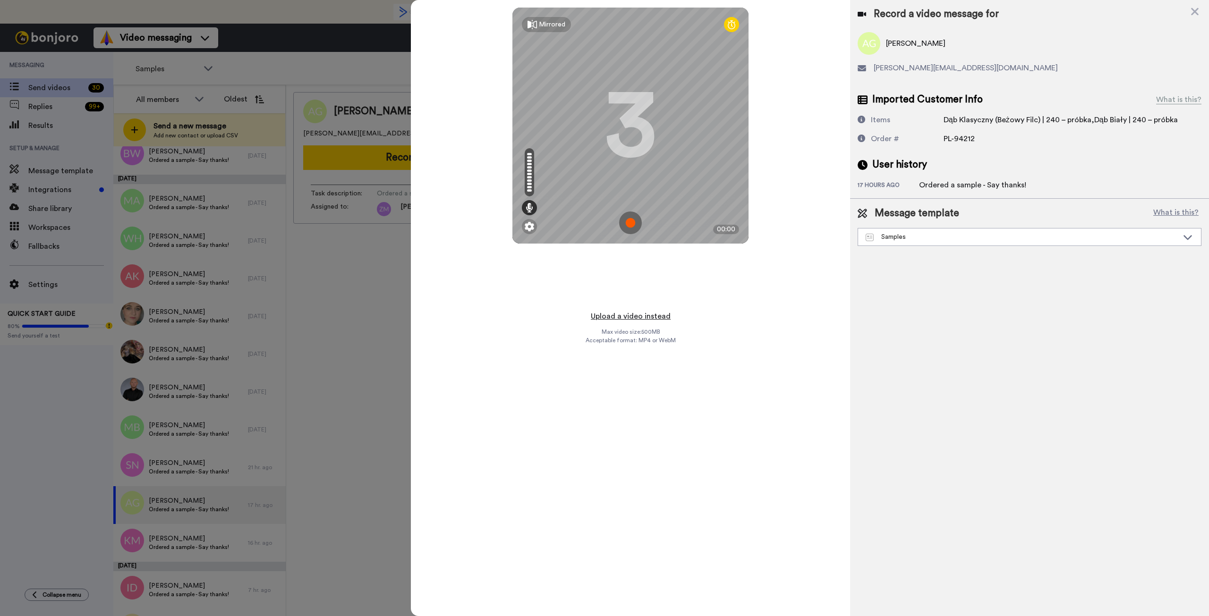
click at [634, 317] on button "Upload a video instead" at bounding box center [630, 316] width 85 height 12
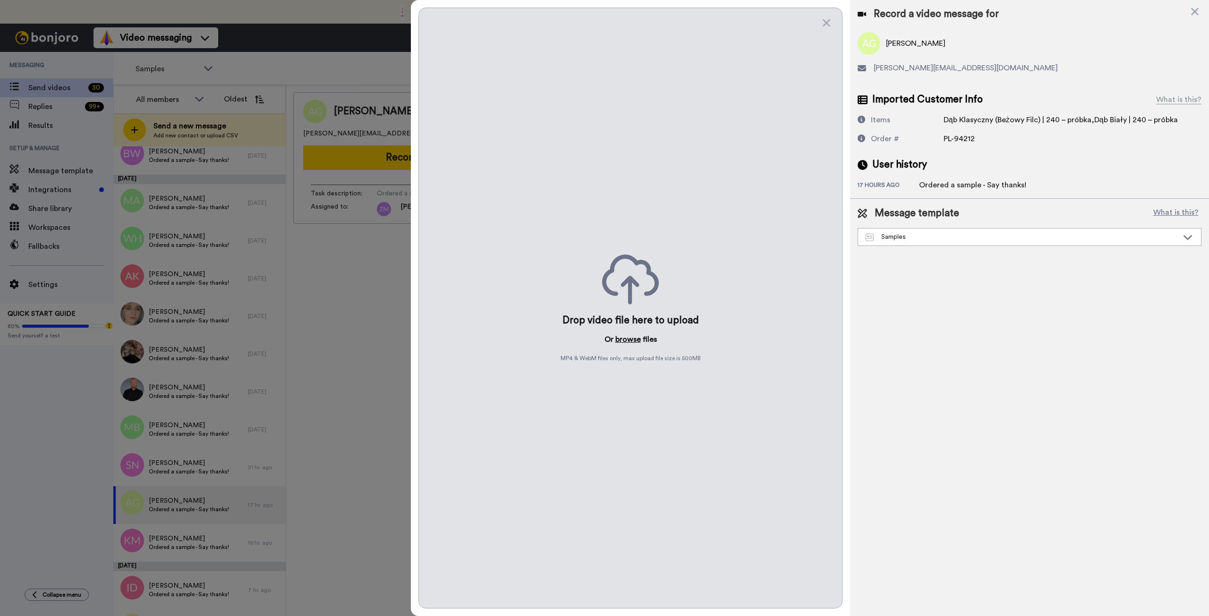
click at [626, 339] on button "browse" at bounding box center [627, 339] width 25 height 11
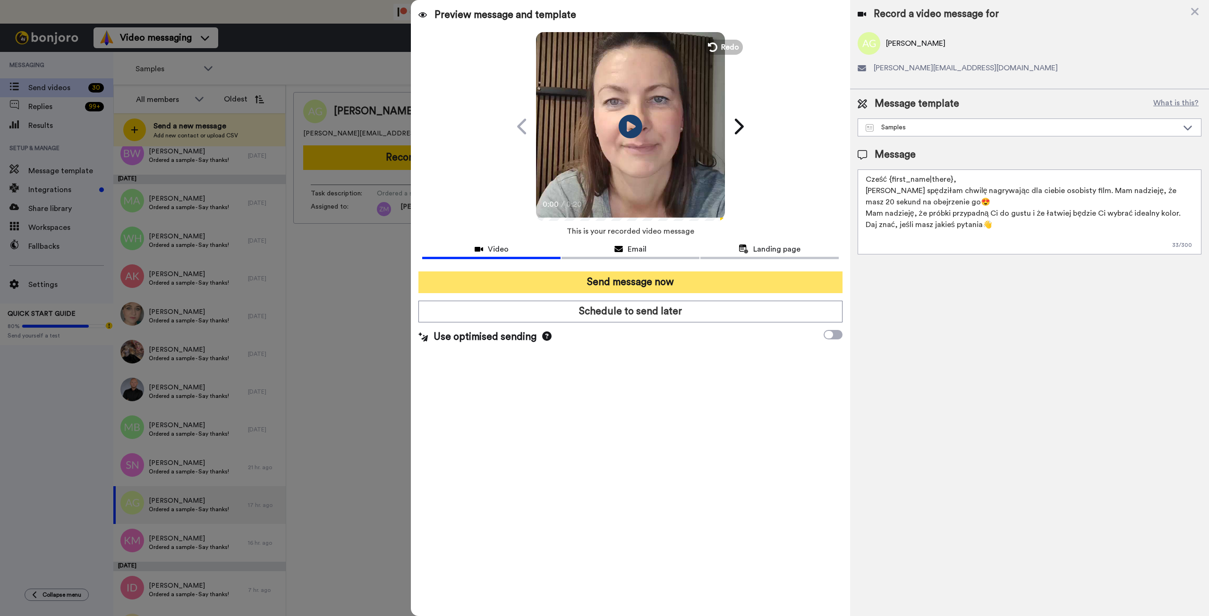
click at [671, 282] on button "Send message now" at bounding box center [629, 282] width 423 height 22
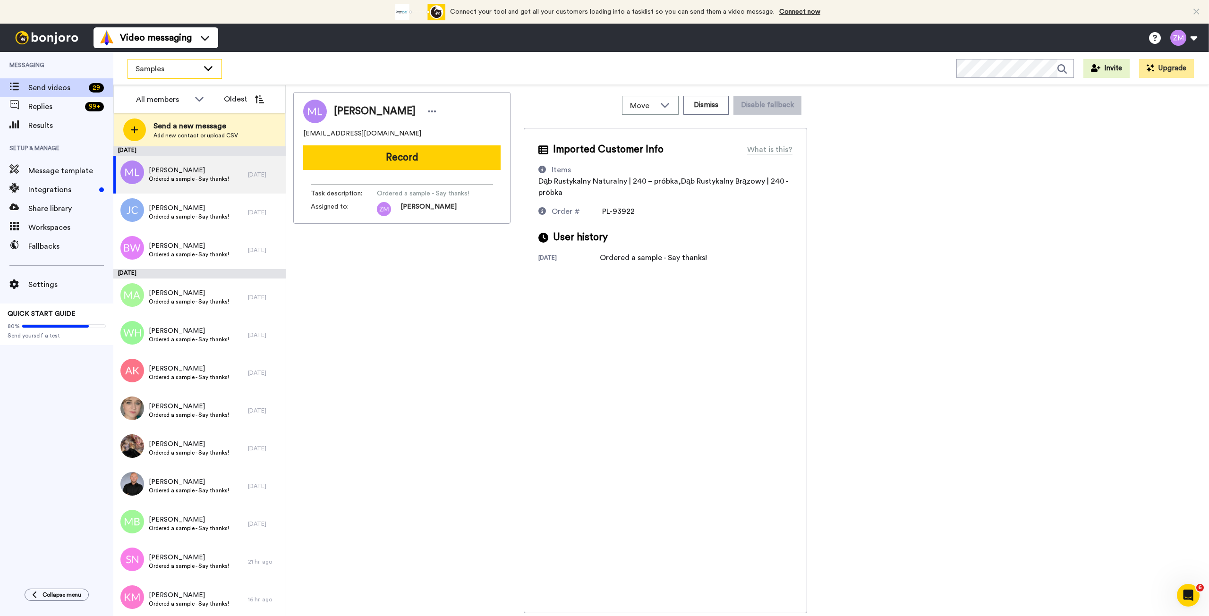
click at [212, 73] on div "Samples" at bounding box center [174, 68] width 93 height 19
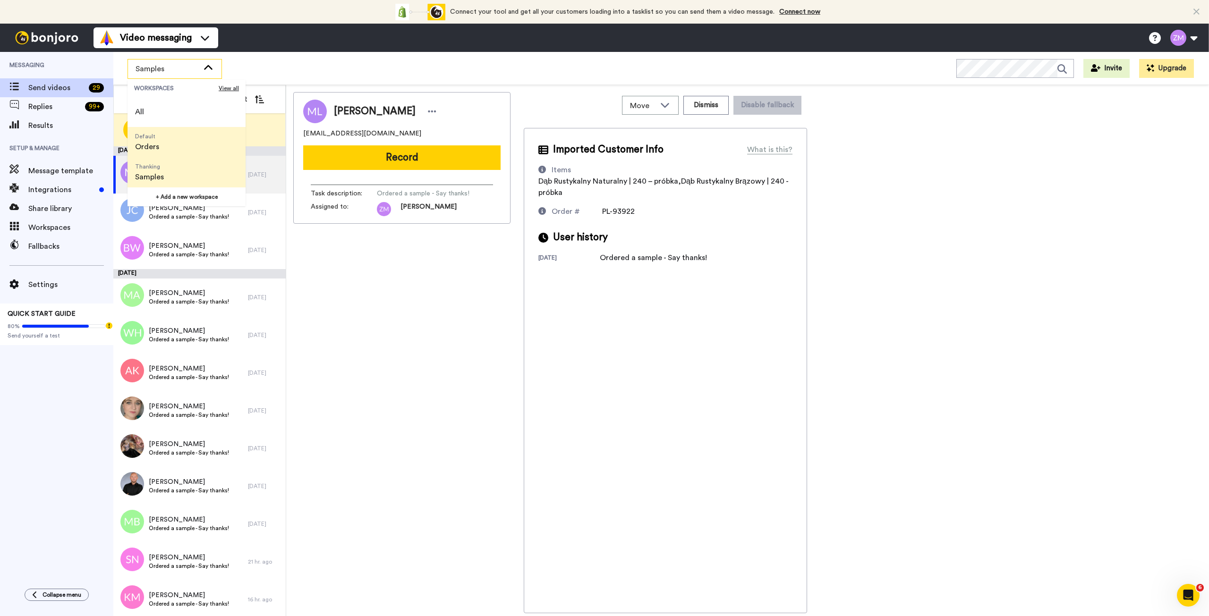
click at [185, 144] on li "Default Orders" at bounding box center [186, 142] width 118 height 30
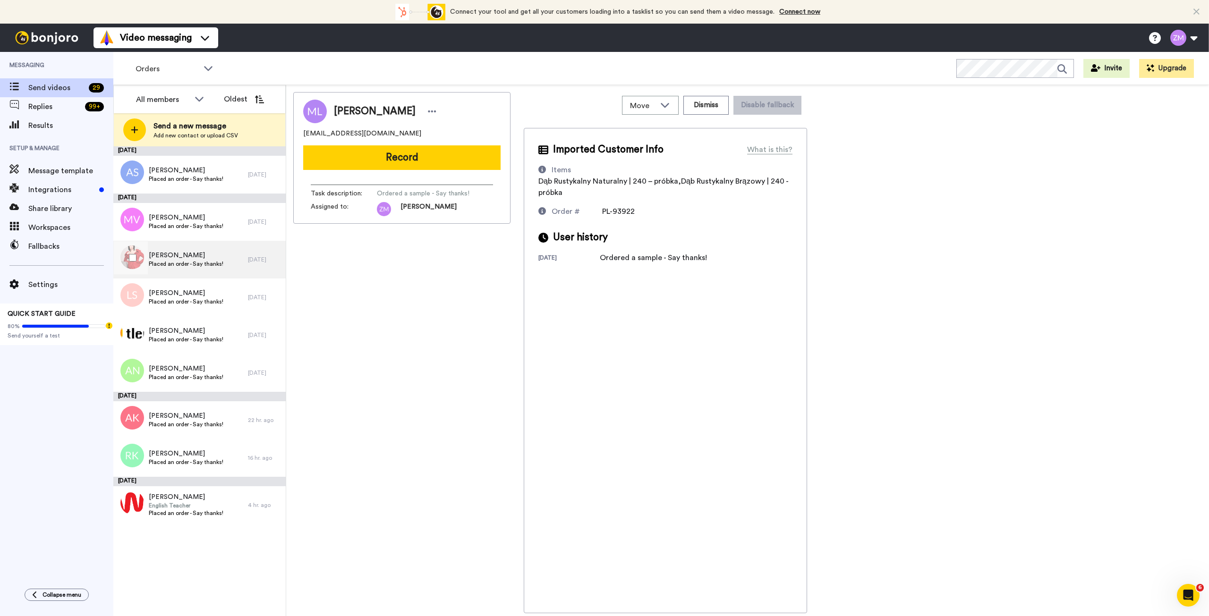
click at [212, 262] on span "Placed an order - Say thanks!" at bounding box center [186, 264] width 75 height 8
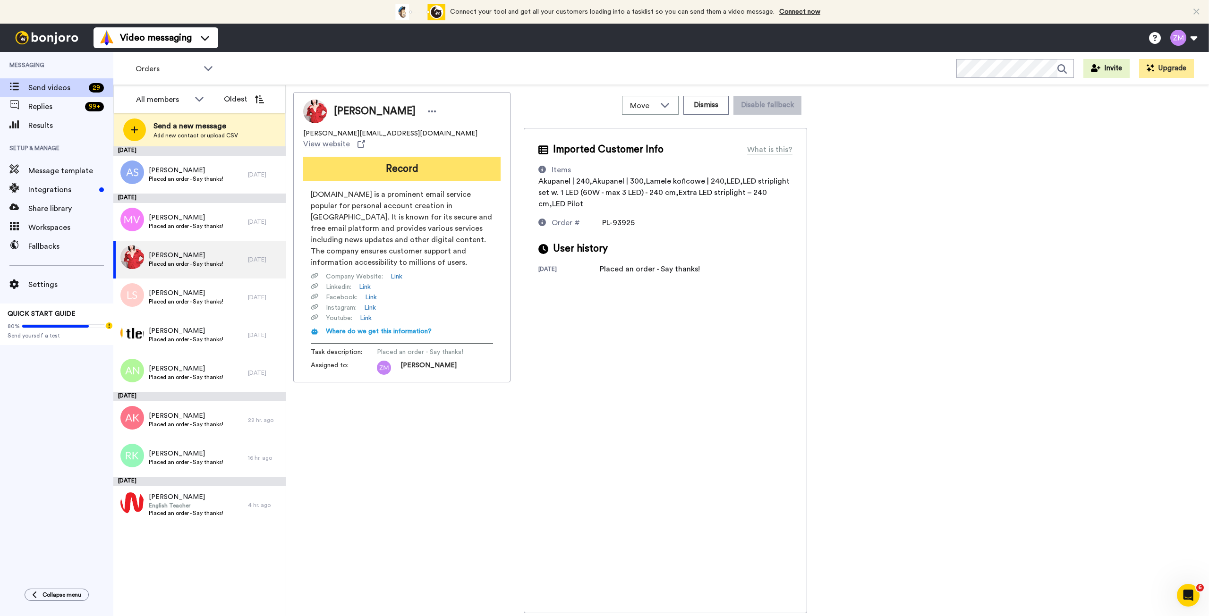
click at [411, 159] on button "Record" at bounding box center [401, 169] width 197 height 25
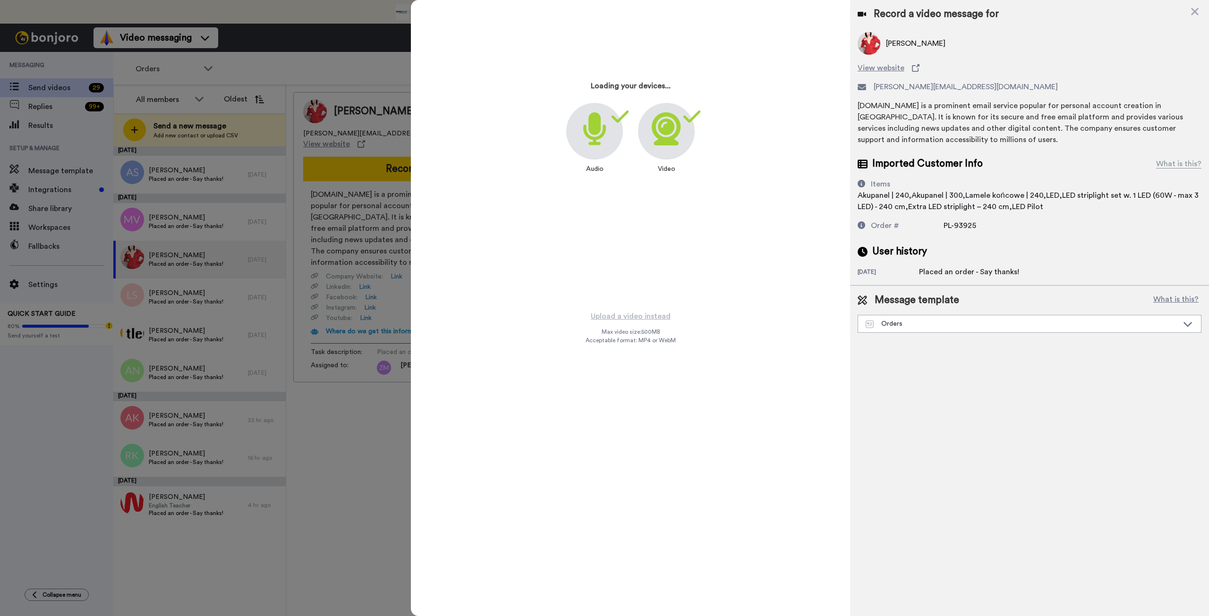
click at [650, 309] on div "Loading your devices... Audio Video" at bounding box center [630, 155] width 439 height 310
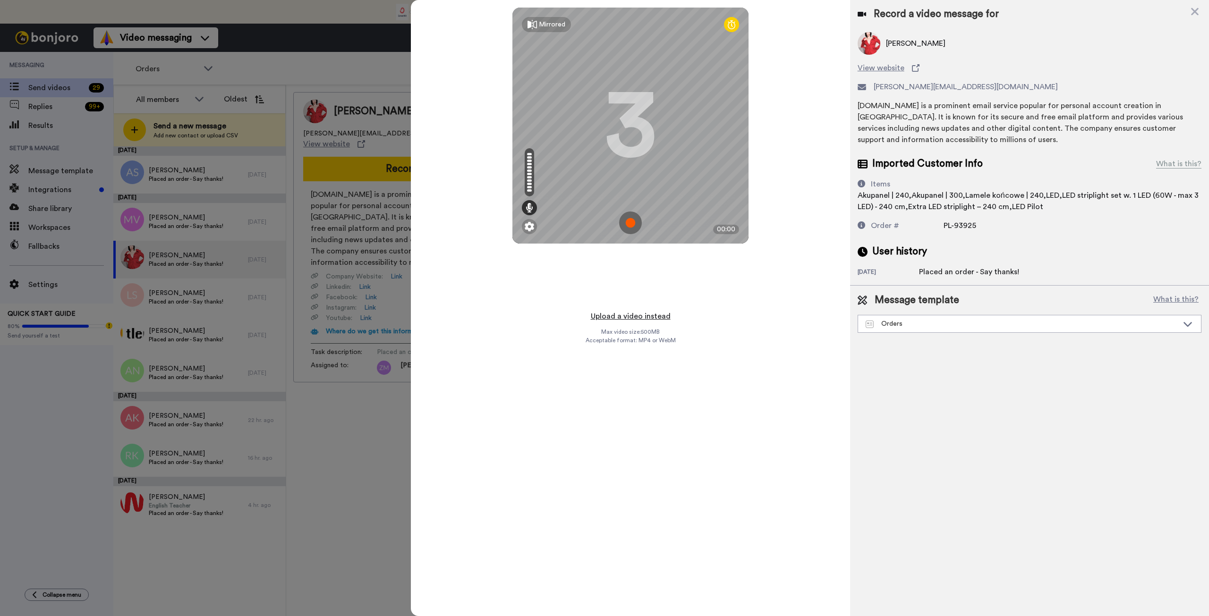
click at [650, 316] on button "Upload a video instead" at bounding box center [630, 316] width 85 height 12
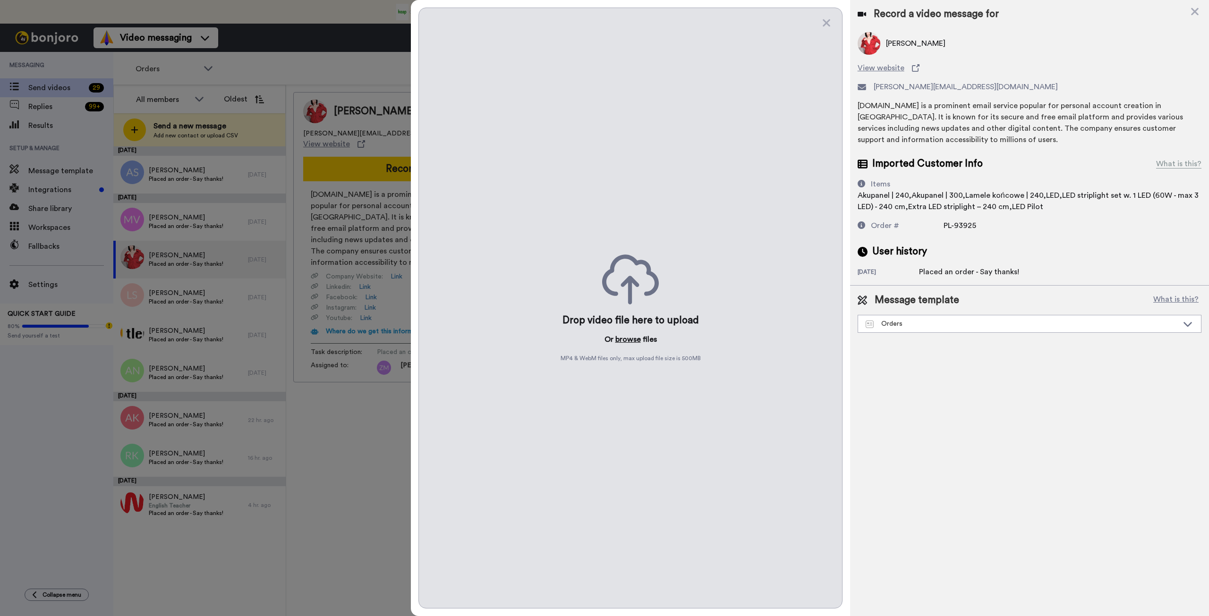
click at [624, 339] on button "browse" at bounding box center [627, 339] width 25 height 11
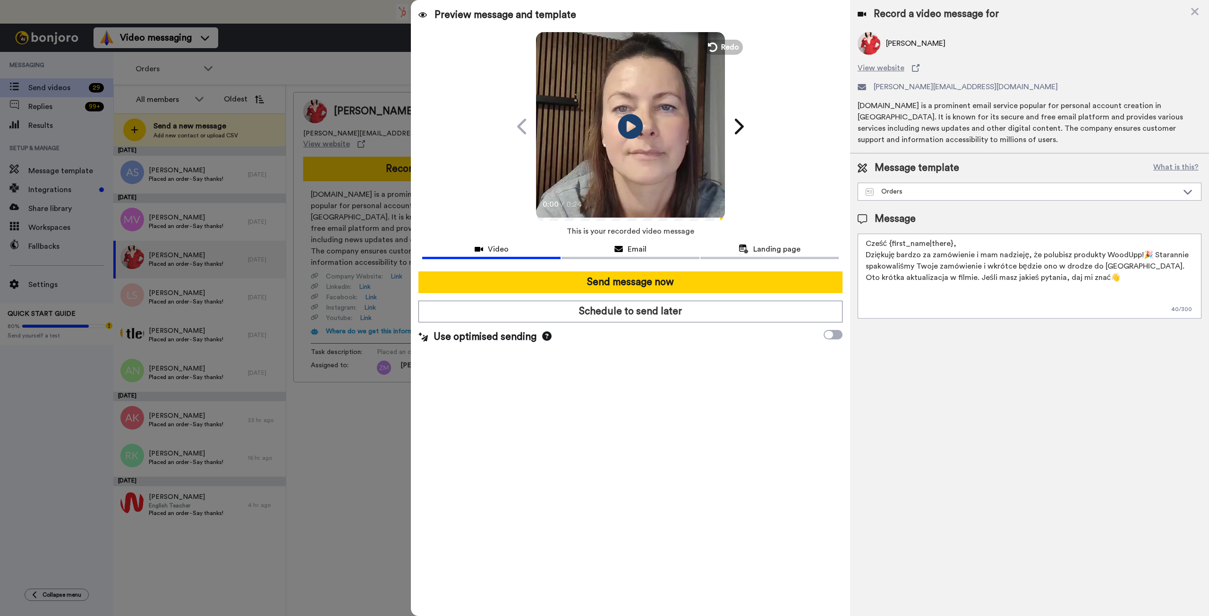
click at [628, 130] on icon "Play/Pause" at bounding box center [630, 126] width 25 height 45
drag, startPoint x: 695, startPoint y: 281, endPoint x: 507, endPoint y: 264, distance: 189.2
click at [695, 281] on button "Send message now" at bounding box center [629, 282] width 423 height 22
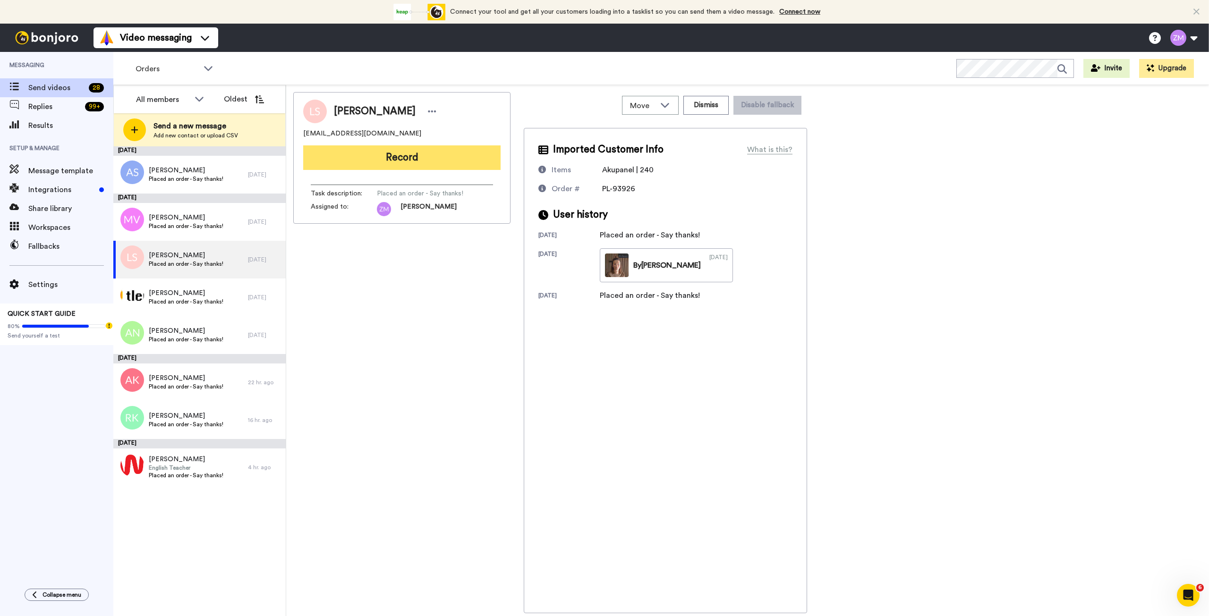
click at [373, 156] on button "Record" at bounding box center [401, 157] width 197 height 25
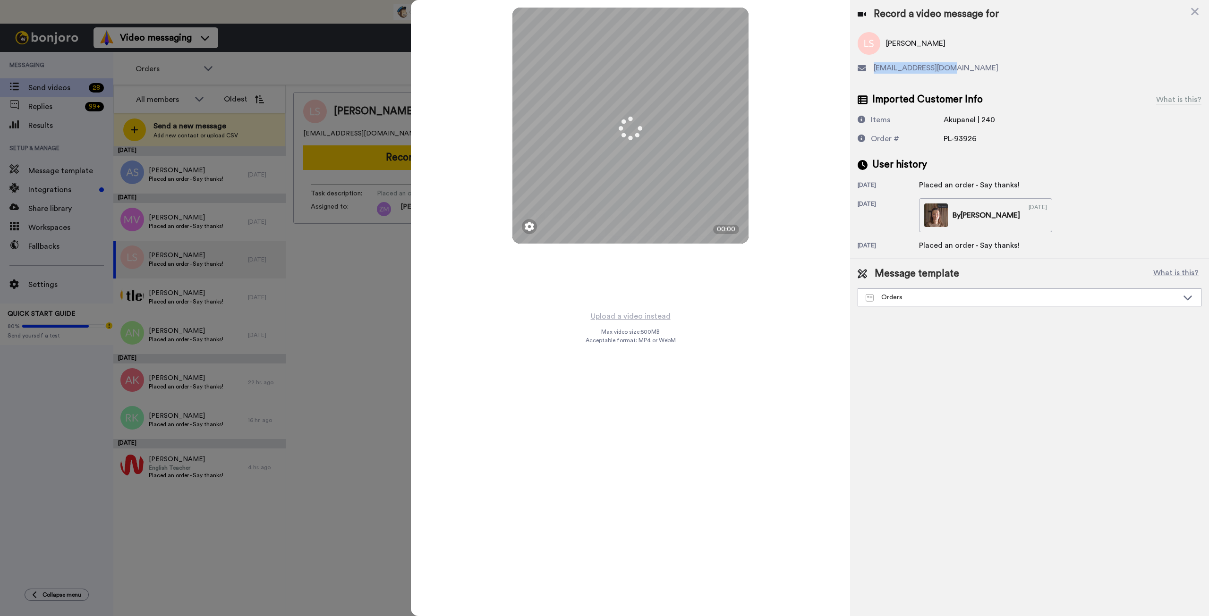
drag, startPoint x: 955, startPoint y: 66, endPoint x: 873, endPoint y: 67, distance: 81.7
click at [873, 67] on div "luszakola@gmail.com" at bounding box center [1029, 67] width 344 height 11
copy span "luszakola@gmail.com"
click at [637, 313] on button "Upload a video instead" at bounding box center [630, 316] width 85 height 12
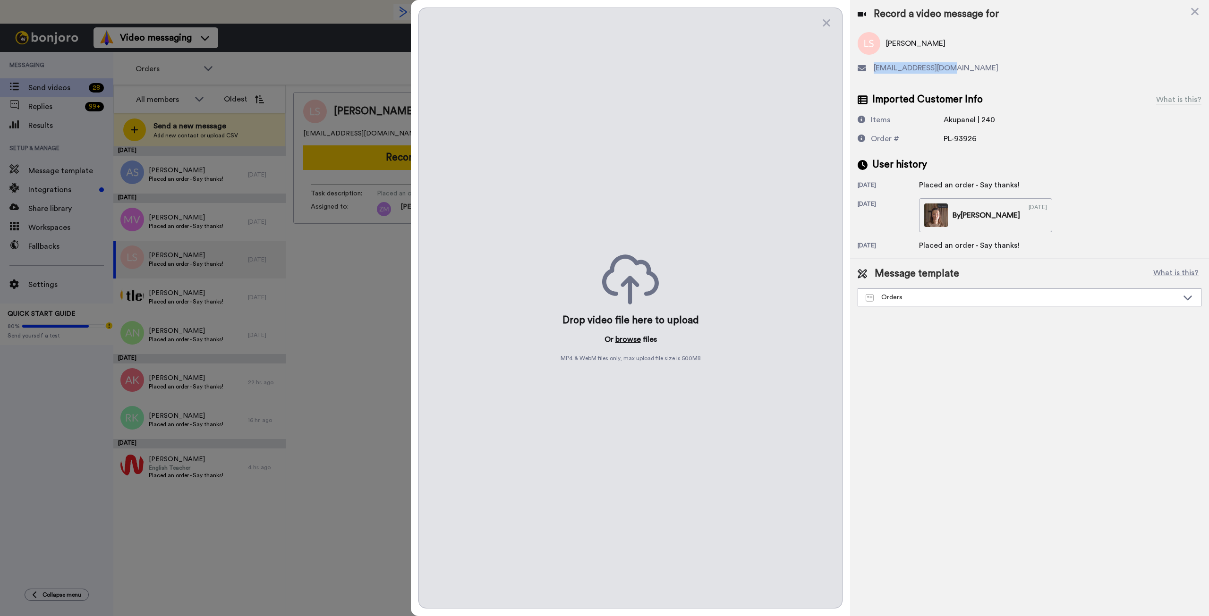
click at [622, 339] on button "browse" at bounding box center [627, 339] width 25 height 11
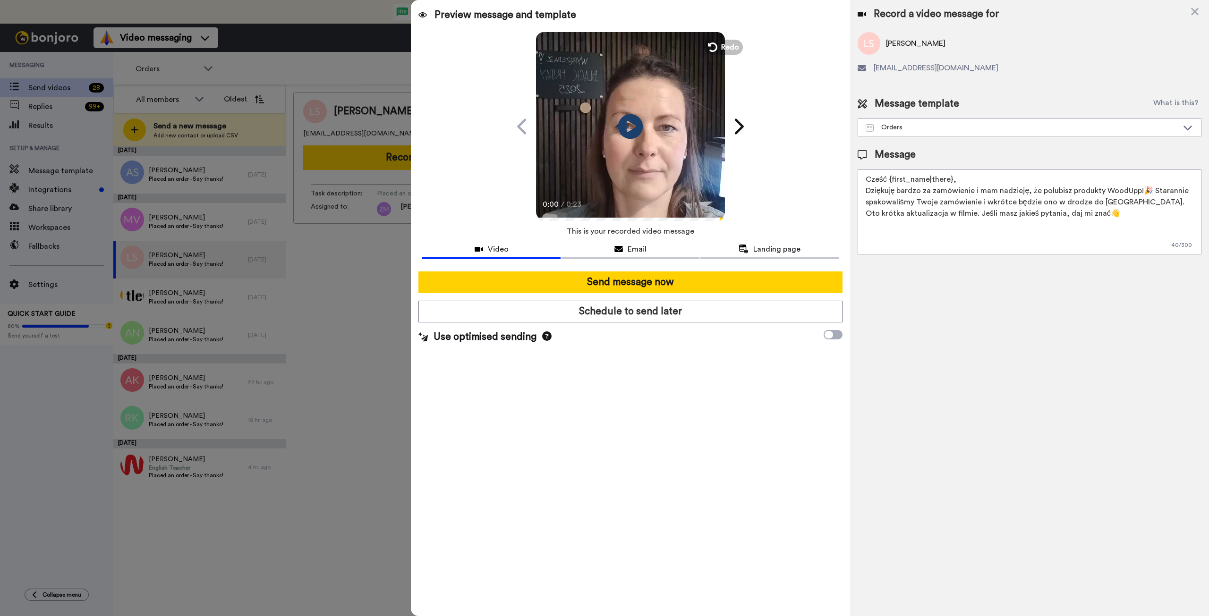
click at [632, 126] on icon "Play/Pause" at bounding box center [630, 126] width 25 height 45
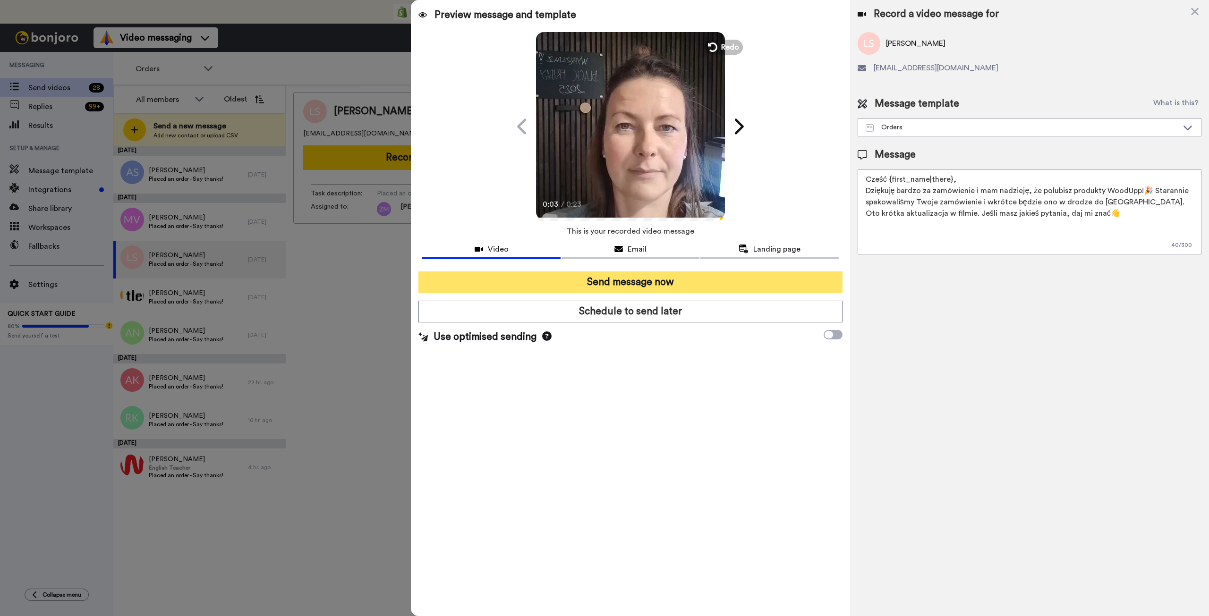
click at [651, 282] on button "Send message now" at bounding box center [629, 282] width 423 height 22
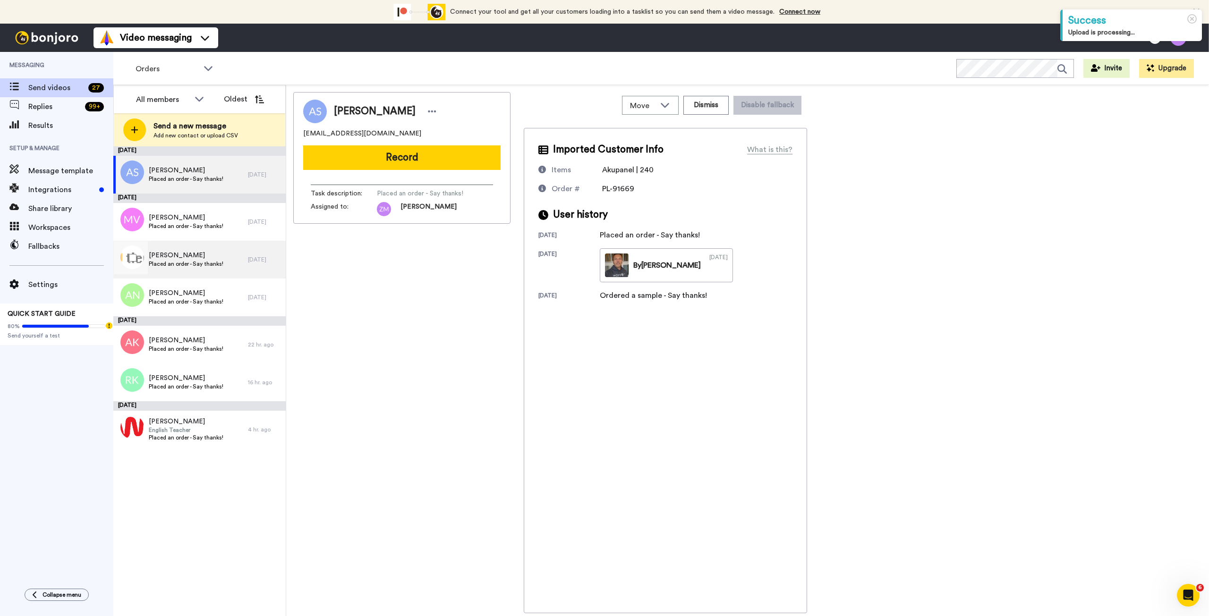
click at [186, 259] on span "Marta Jakubek" at bounding box center [186, 255] width 75 height 9
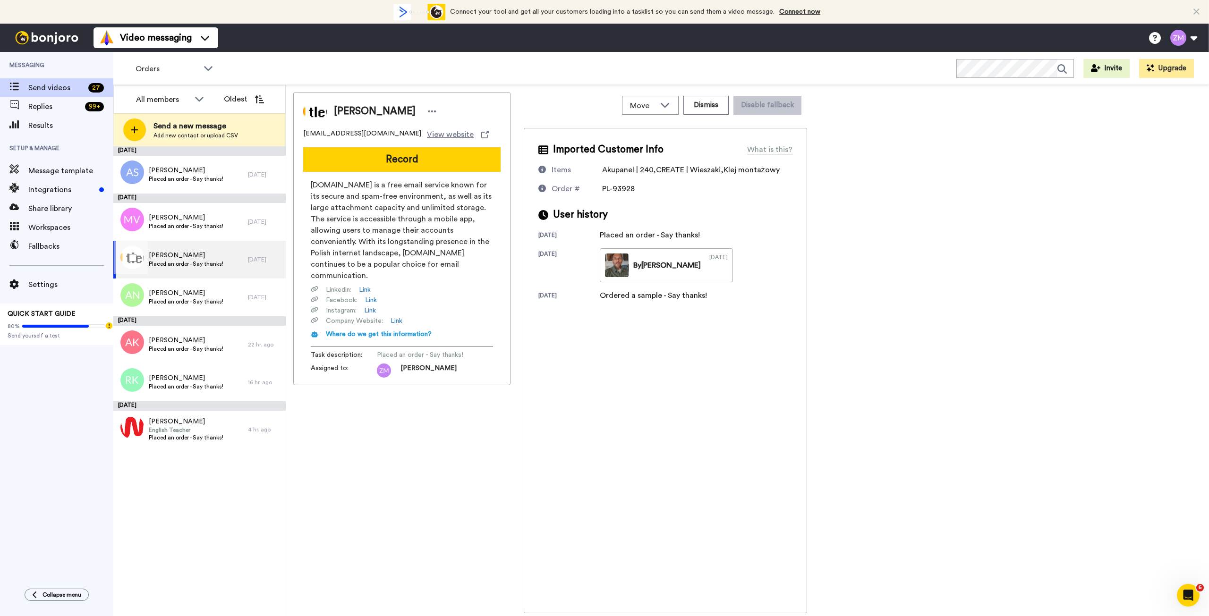
click at [204, 252] on span "Marta Jakubek" at bounding box center [186, 255] width 75 height 9
click at [398, 158] on button "Record" at bounding box center [401, 159] width 197 height 25
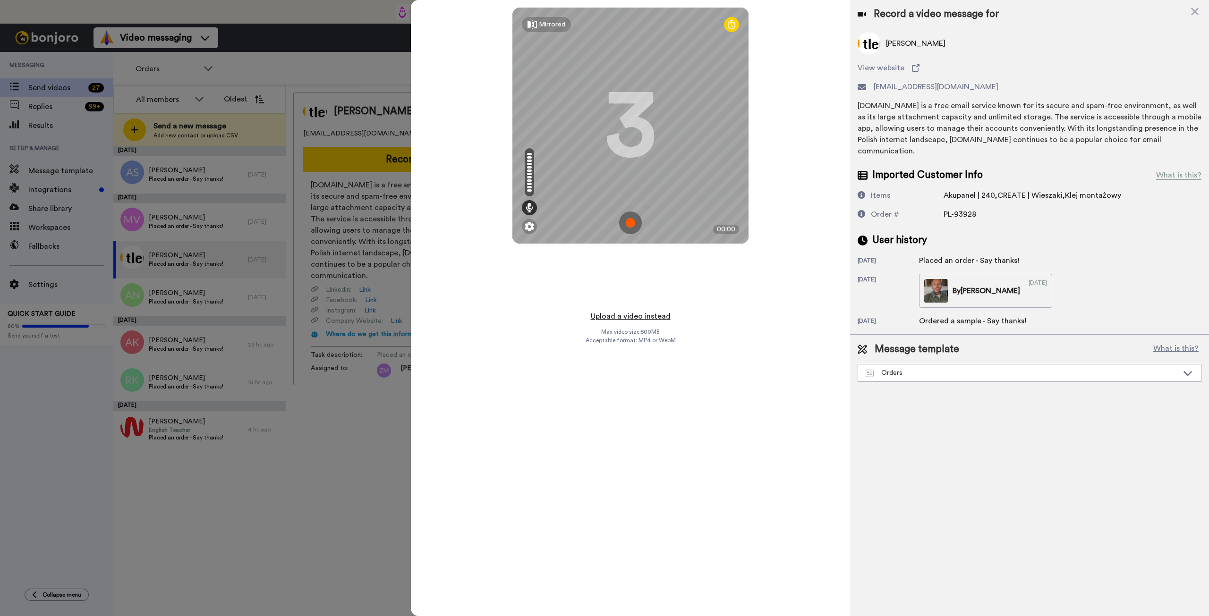
click at [628, 316] on button "Upload a video instead" at bounding box center [630, 316] width 85 height 12
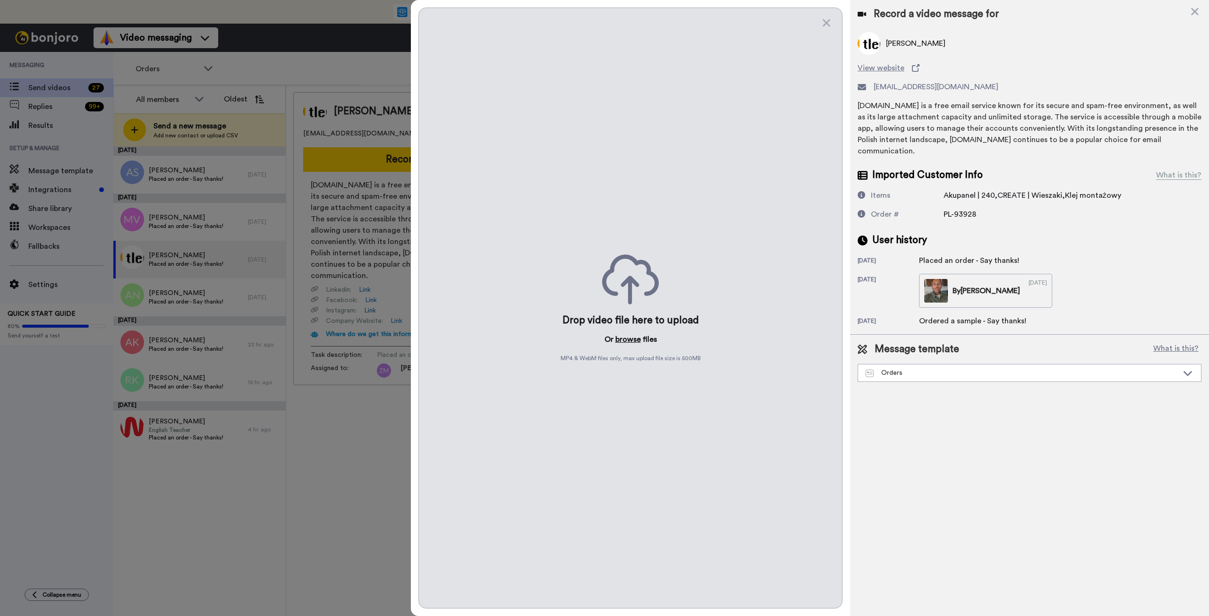
click at [621, 340] on button "browse" at bounding box center [627, 339] width 25 height 11
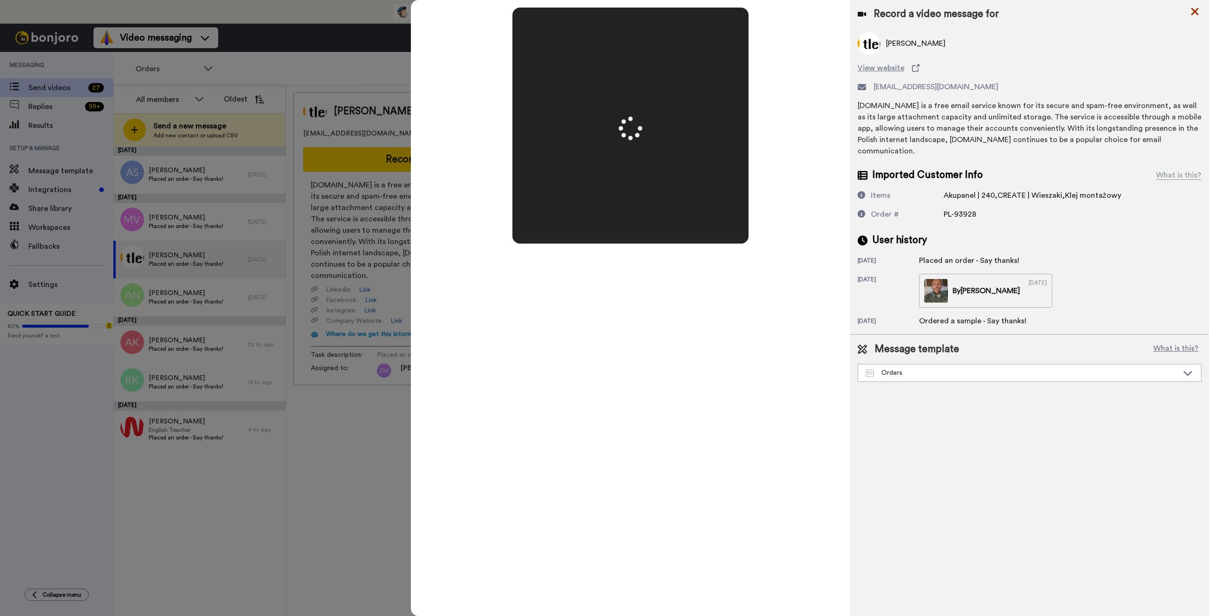
click at [1196, 12] on icon at bounding box center [1194, 12] width 9 height 12
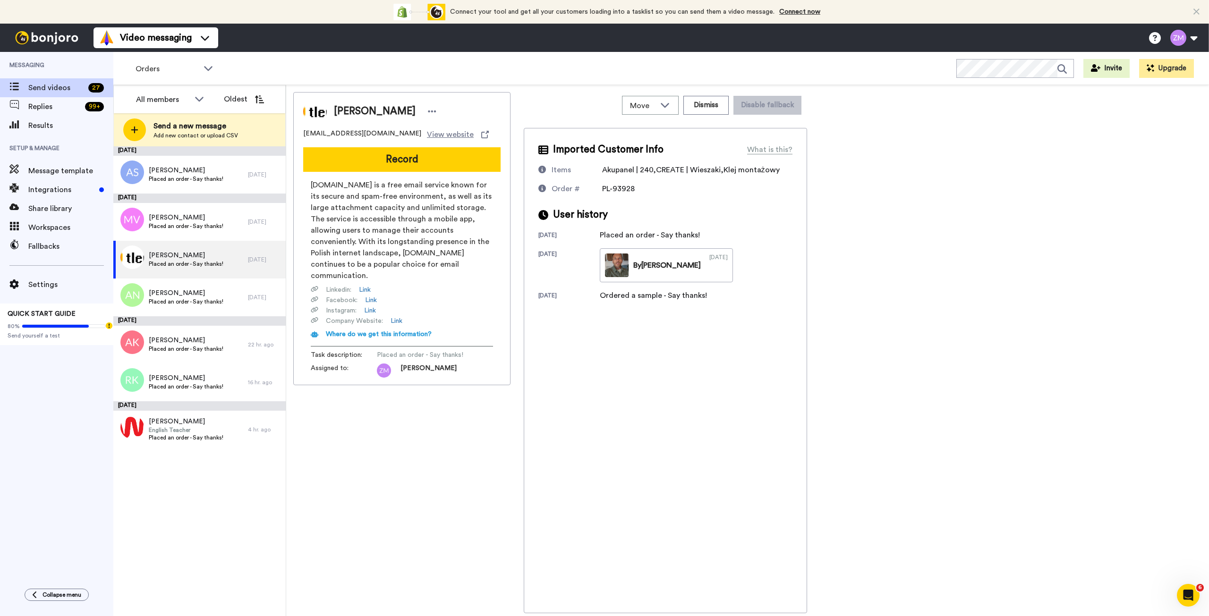
click at [391, 162] on button "Record" at bounding box center [401, 159] width 197 height 25
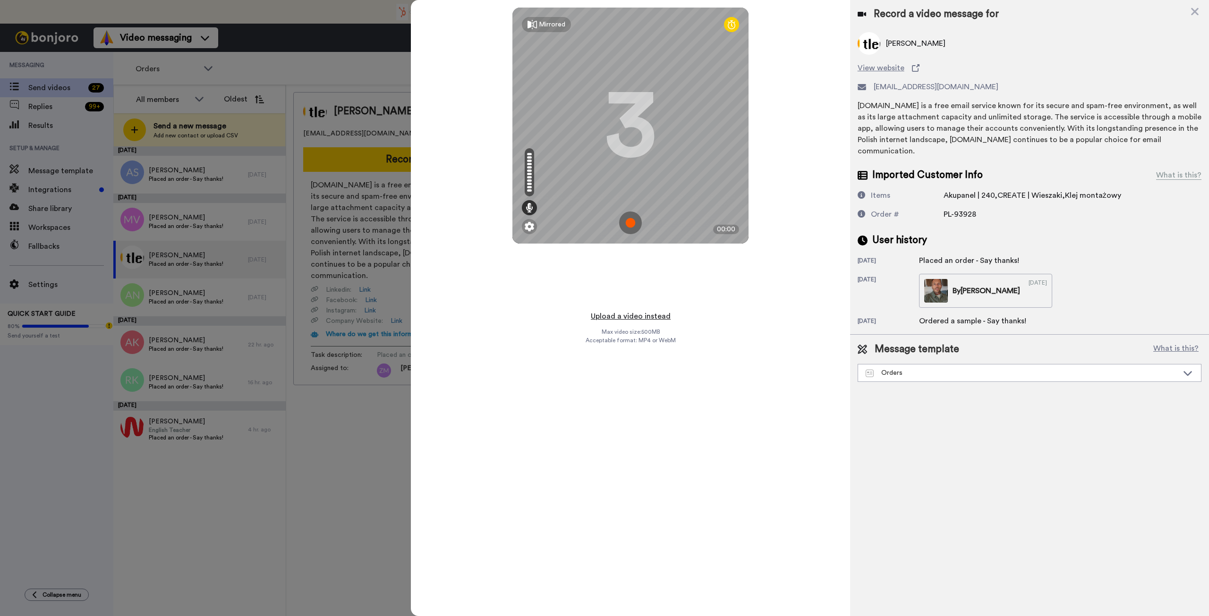
click at [638, 315] on button "Upload a video instead" at bounding box center [630, 316] width 85 height 12
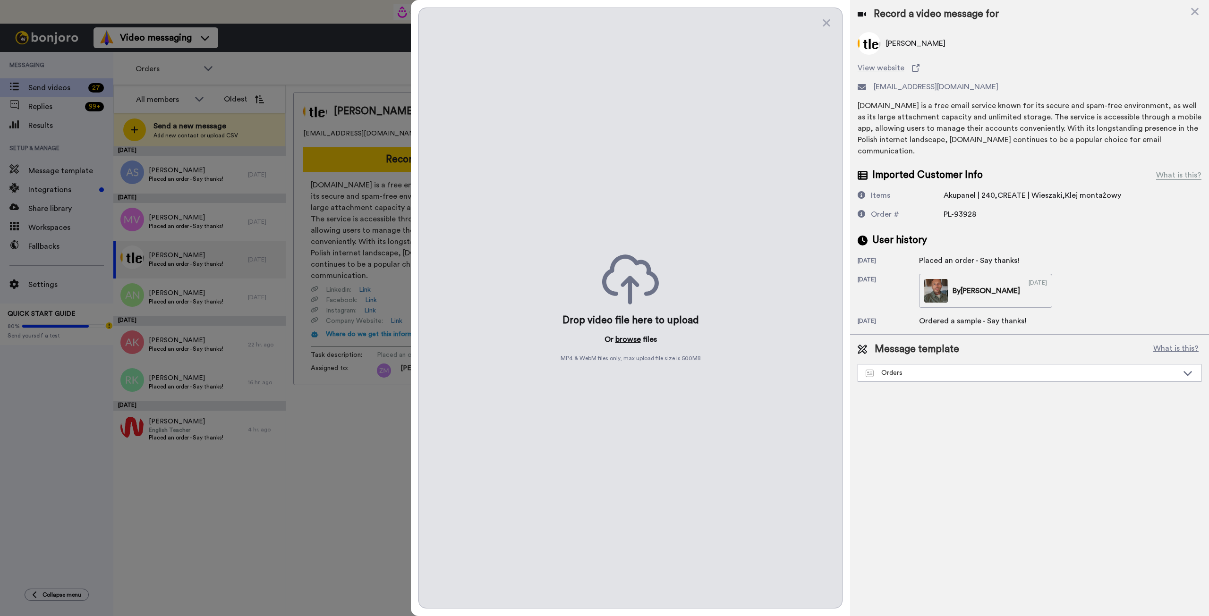
click at [630, 338] on button "browse" at bounding box center [627, 339] width 25 height 11
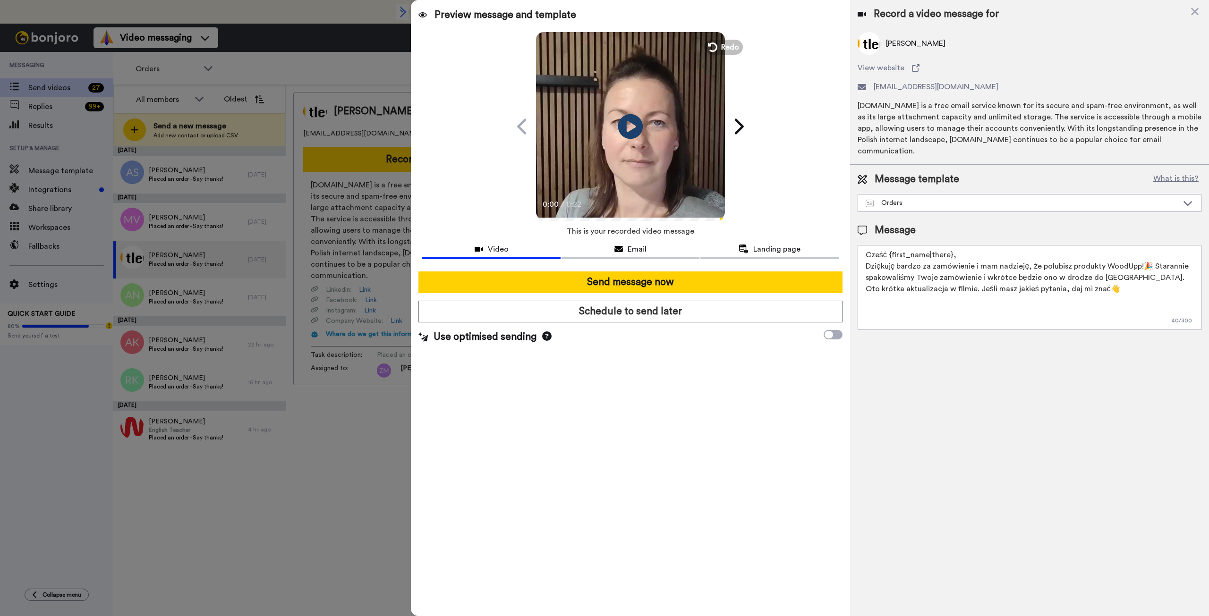
click at [636, 124] on icon at bounding box center [630, 126] width 25 height 25
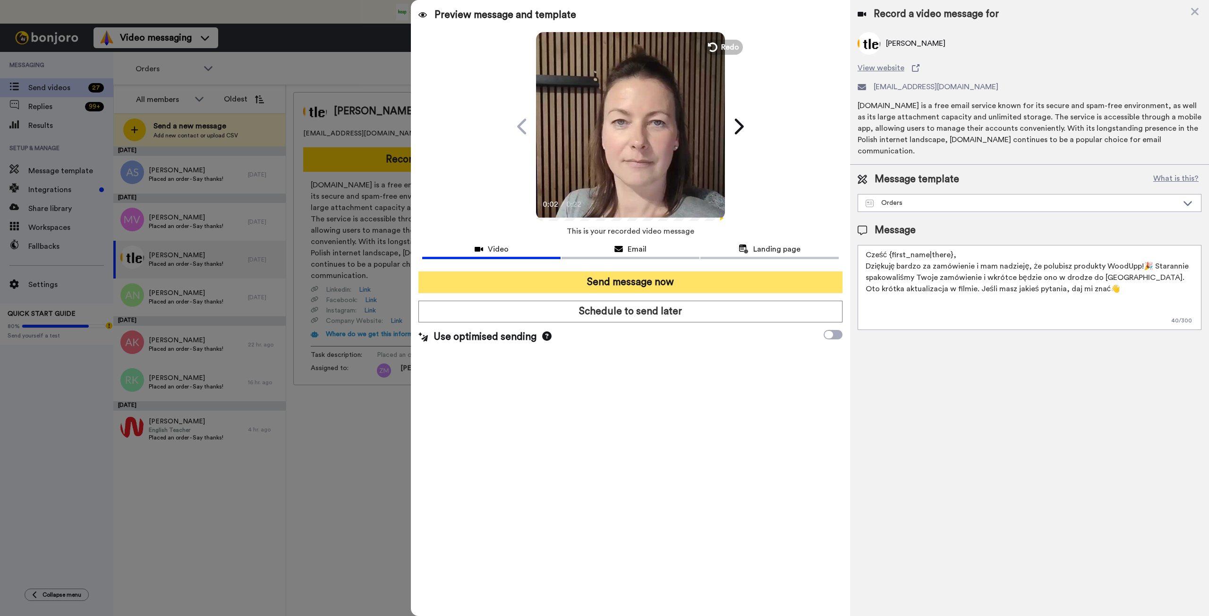
click at [668, 282] on button "Send message now" at bounding box center [629, 282] width 423 height 22
